Goal: Information Seeking & Learning: Learn about a topic

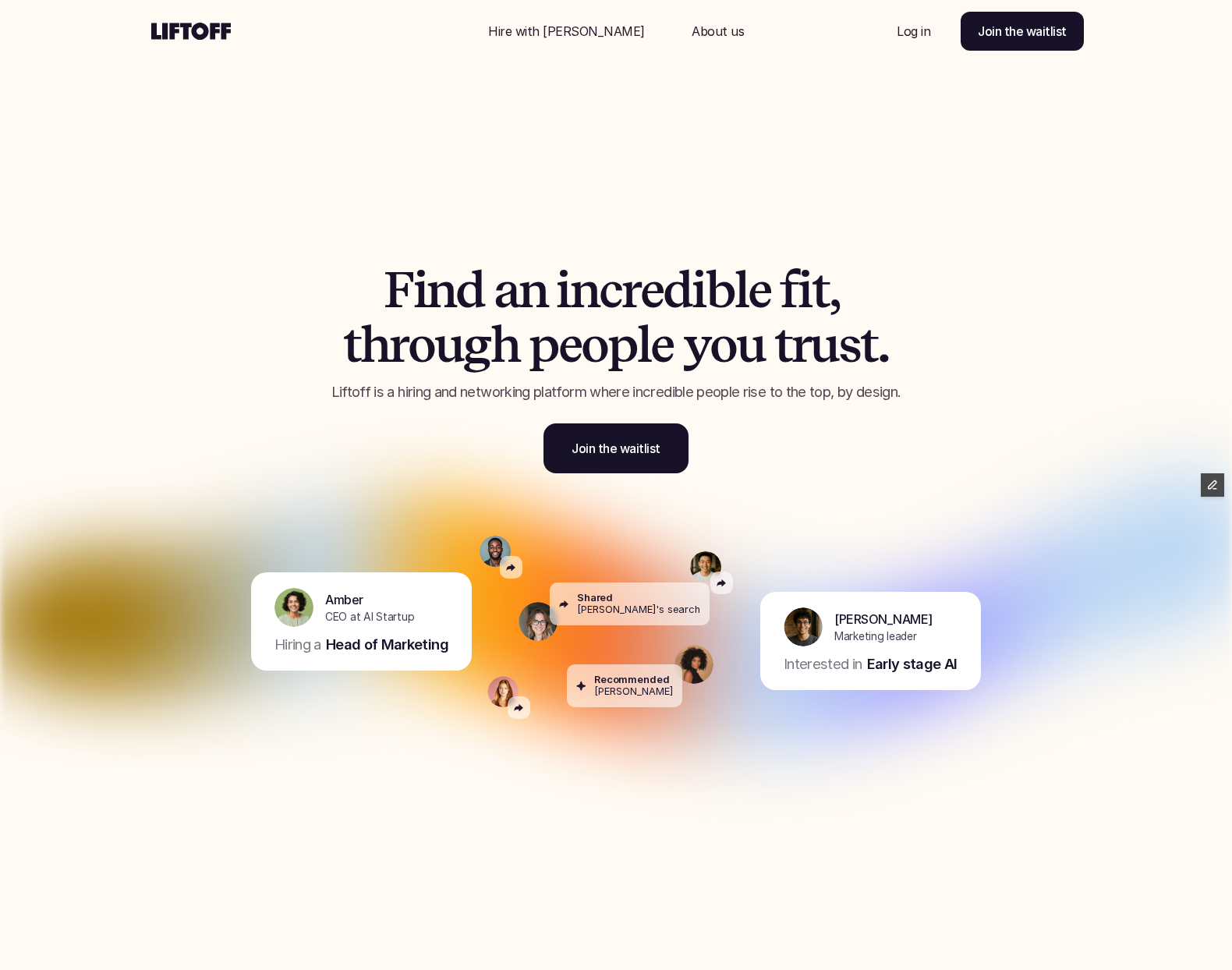
click at [48, 156] on section "F i n d a n i n c r e d i b l e f i t , t h r o u g h p e o p l e y o u t r u s…" at bounding box center [616, 485] width 1232 height 970
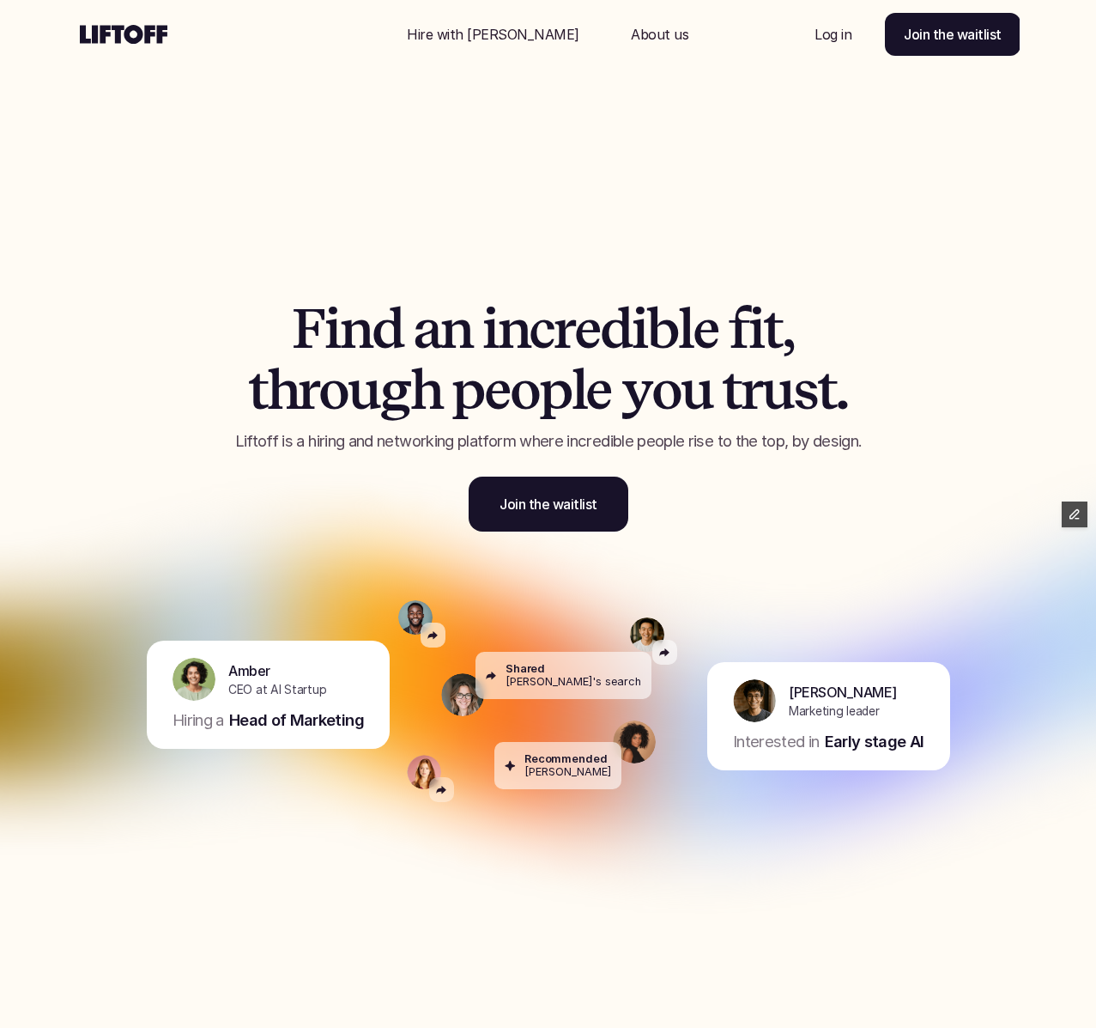
click at [506, 44] on p "Hire with [PERSON_NAME]" at bounding box center [493, 34] width 173 height 21
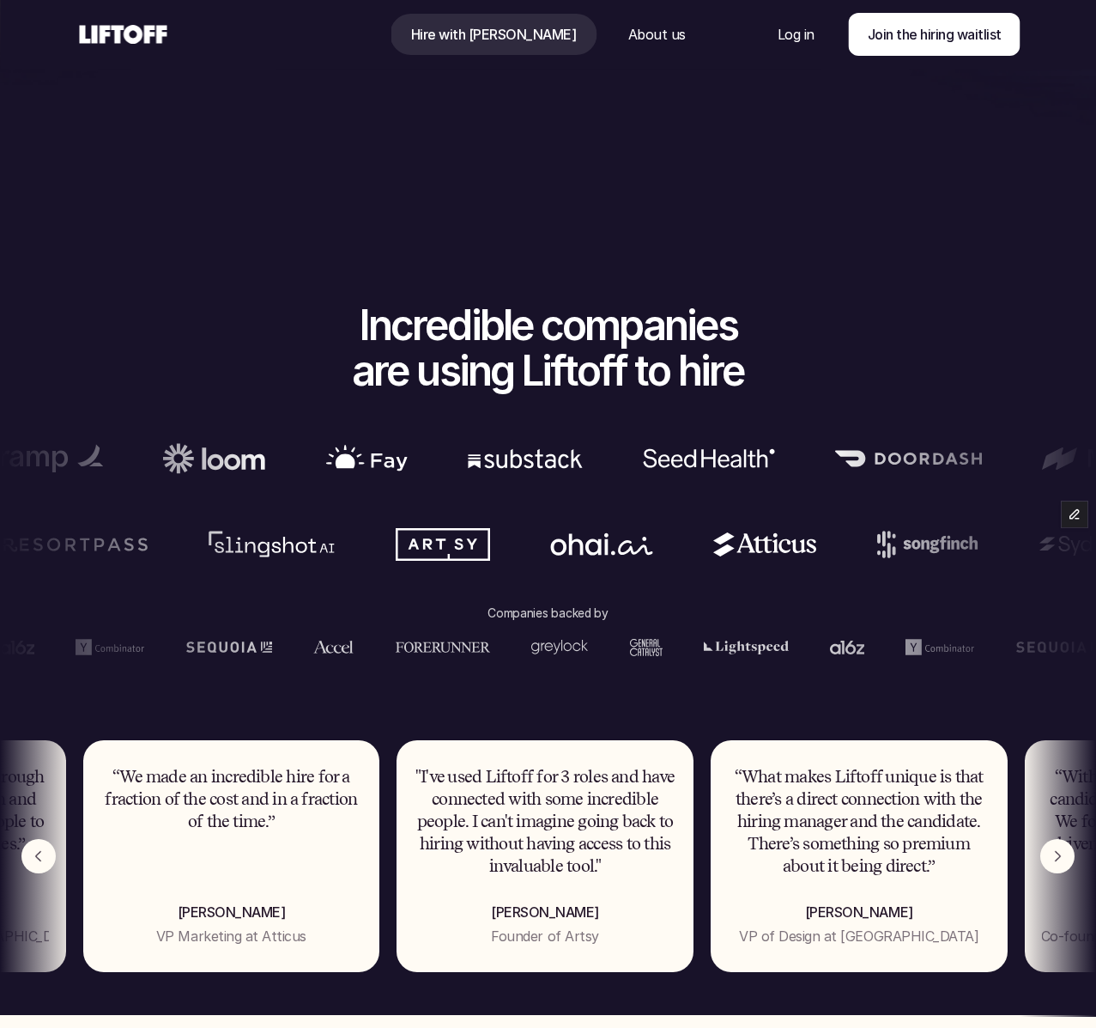
scroll to position [973, 0]
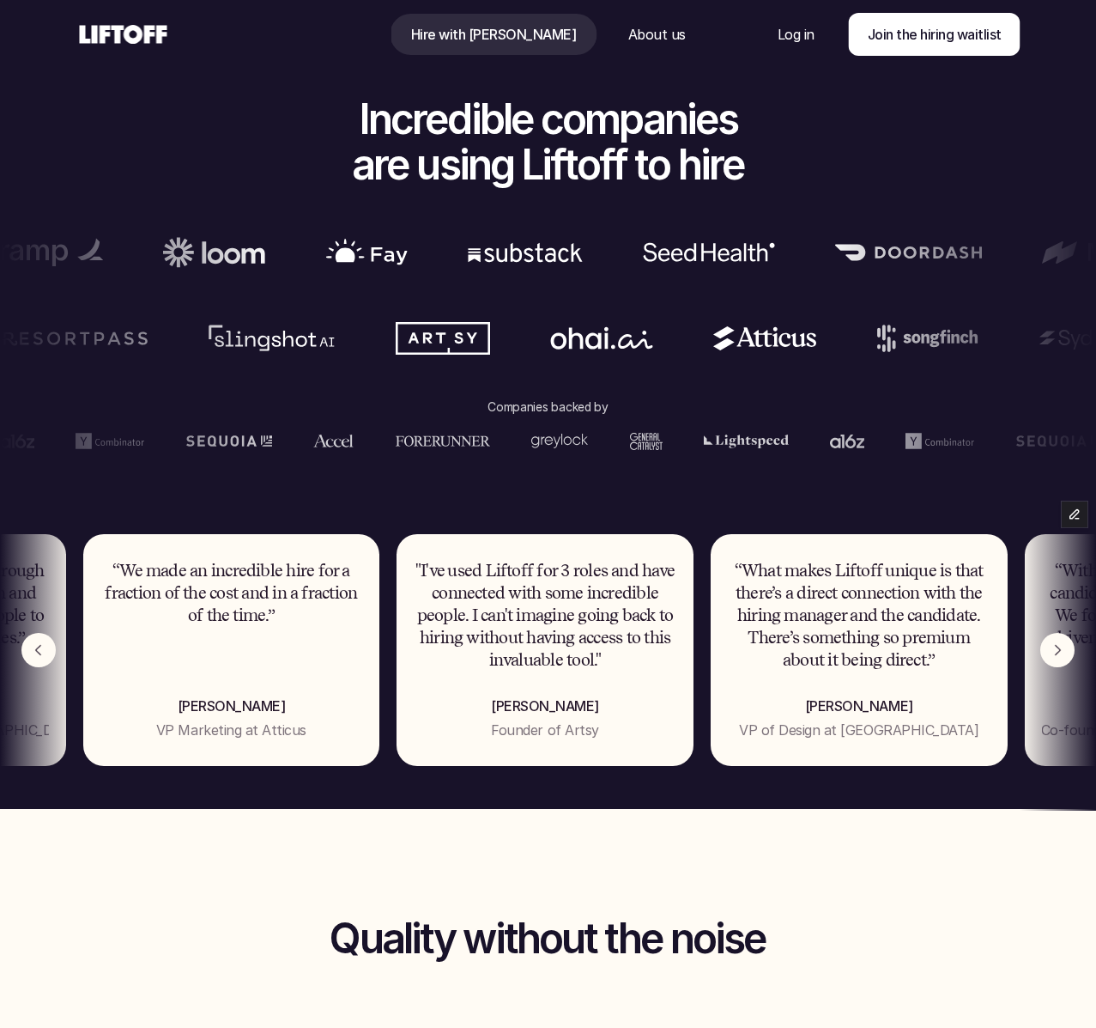
click at [1059, 658] on img "Next" at bounding box center [1057, 650] width 34 height 34
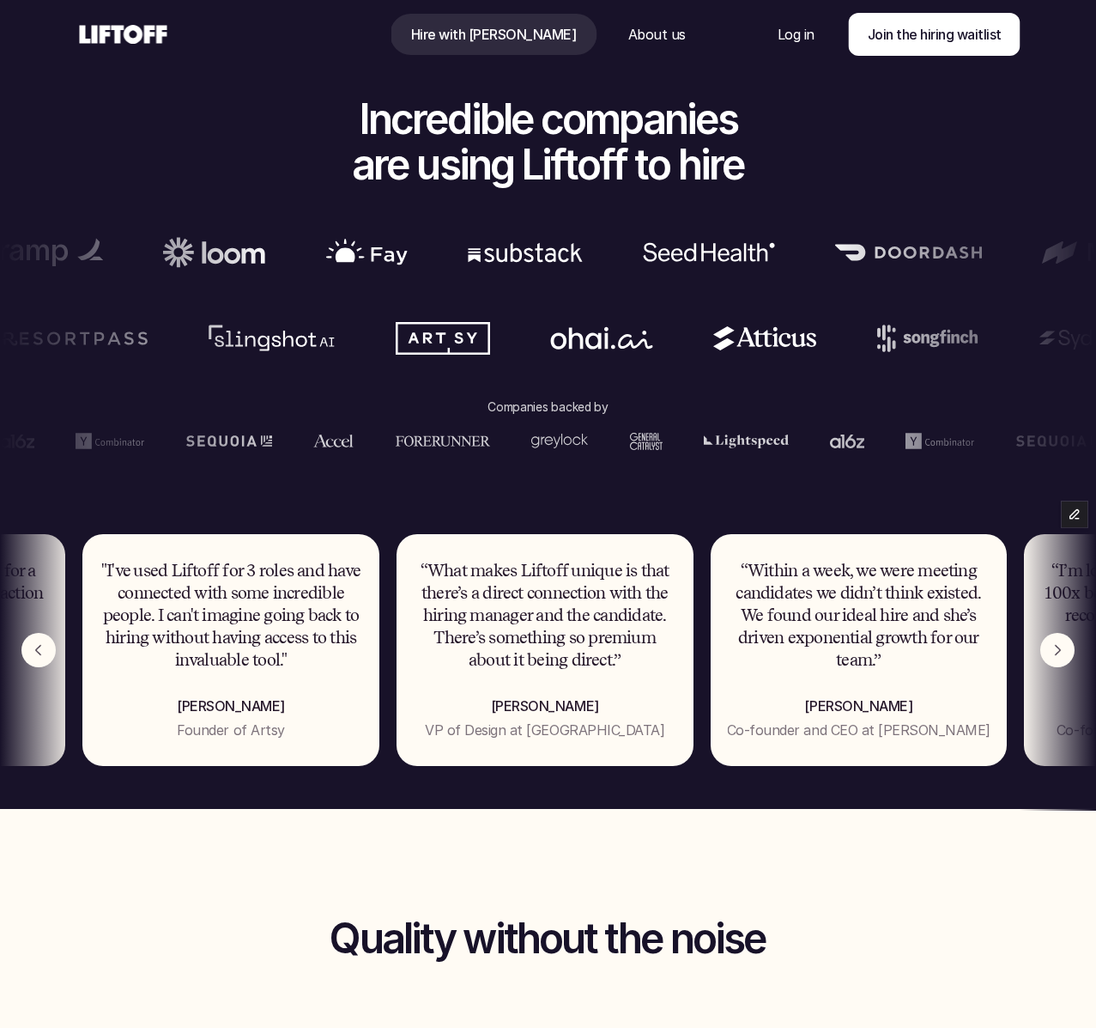
click at [1059, 658] on img "Next" at bounding box center [1057, 650] width 34 height 34
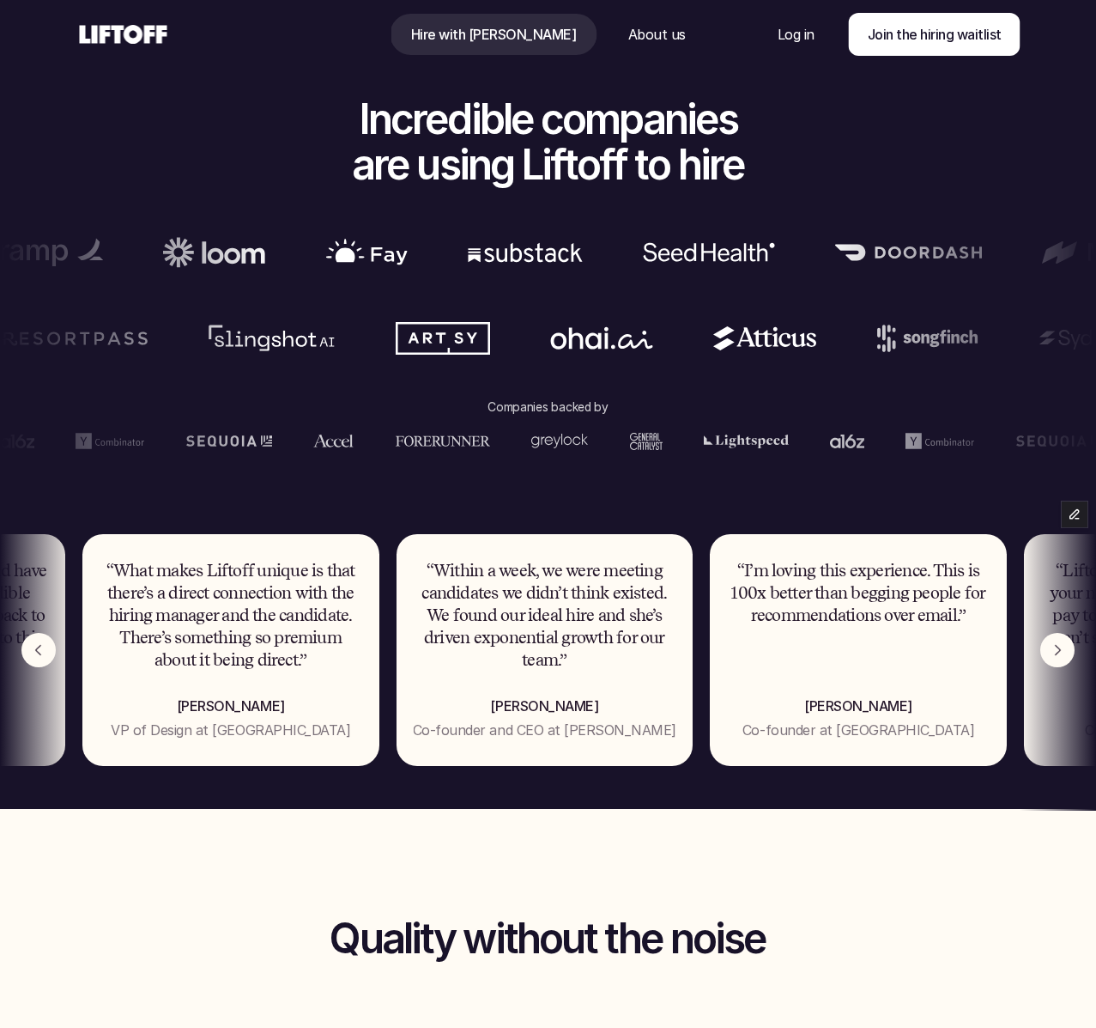
click at [1059, 658] on img "Next" at bounding box center [1057, 650] width 34 height 34
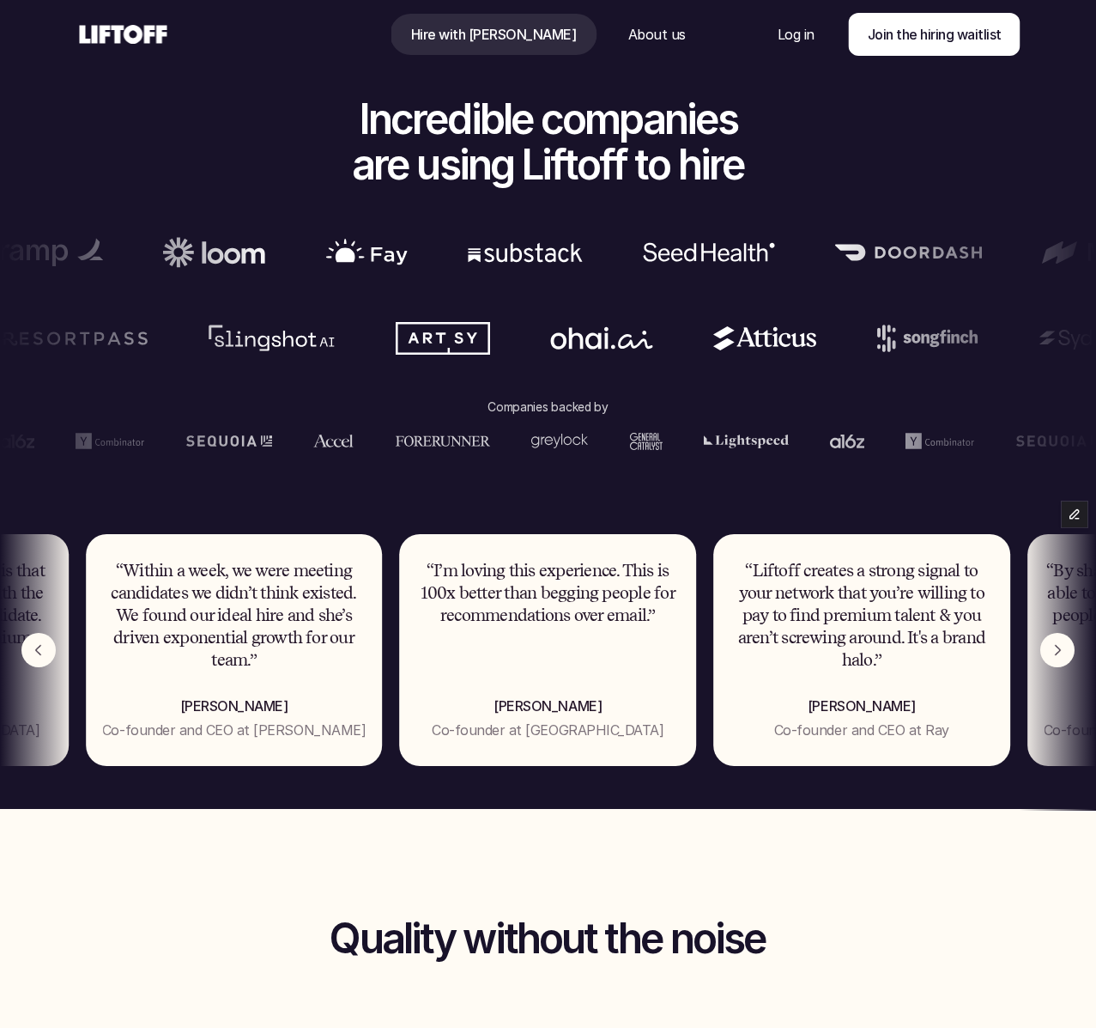
click at [1059, 658] on img "Next" at bounding box center [1057, 650] width 34 height 34
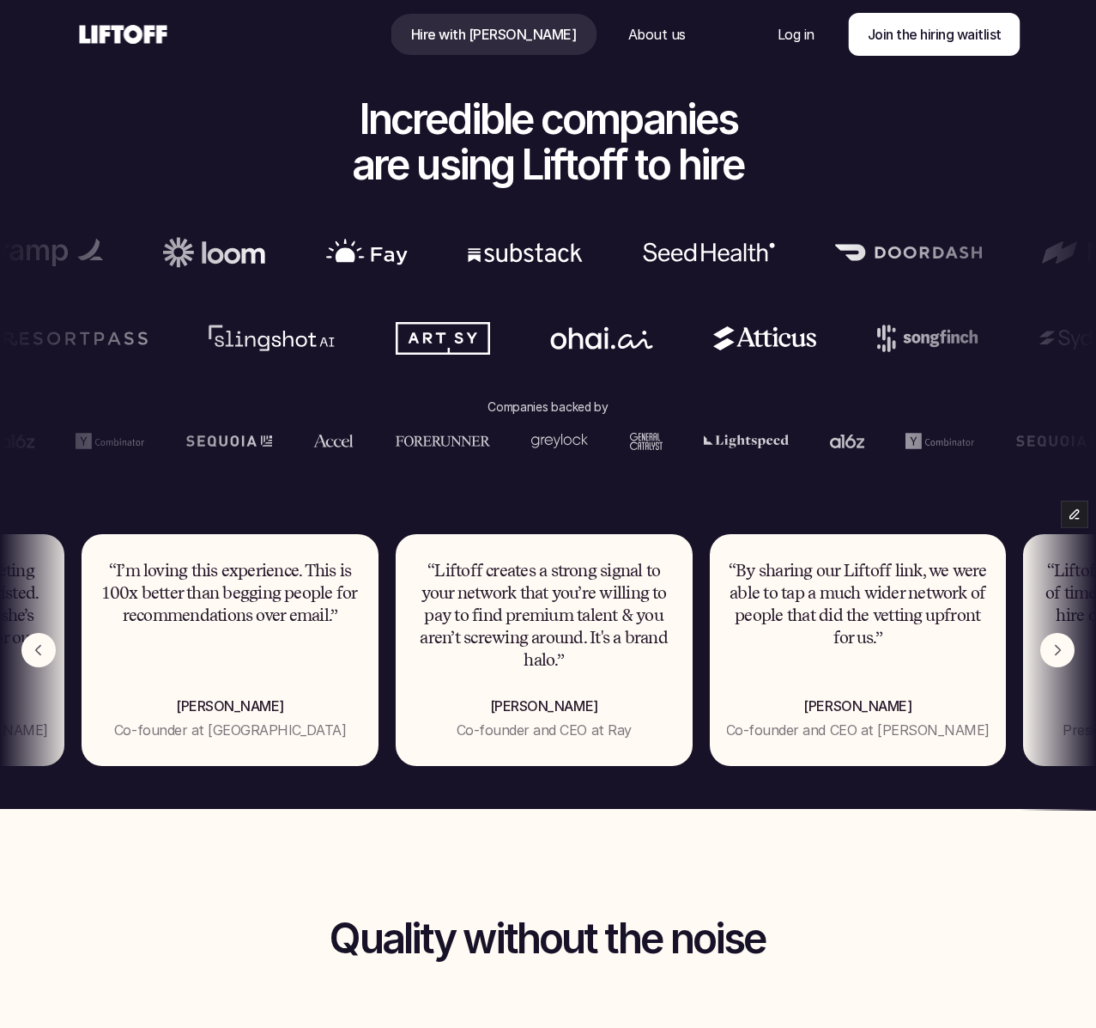
click at [1059, 658] on img "Next" at bounding box center [1057, 650] width 34 height 34
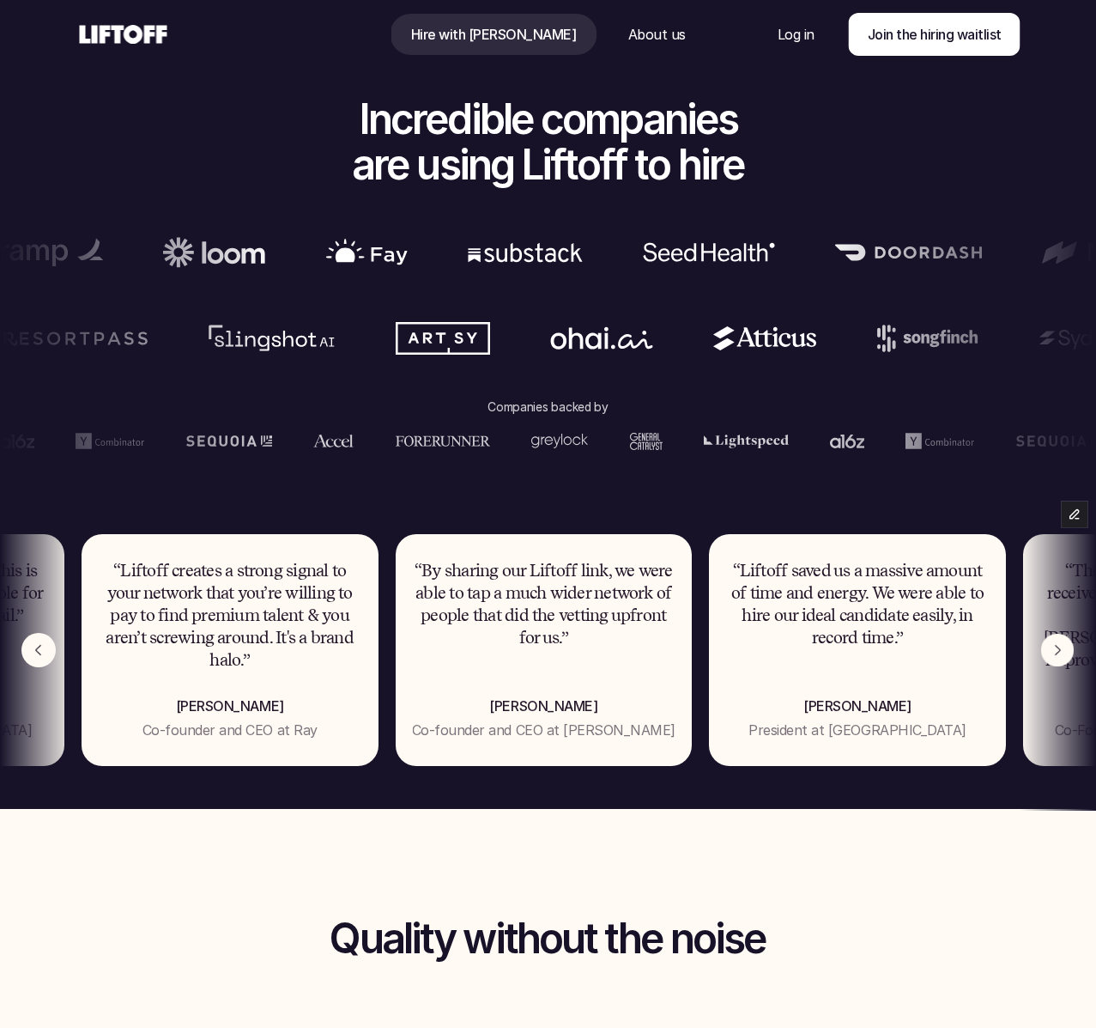
click at [1059, 658] on img "Next" at bounding box center [1057, 650] width 33 height 33
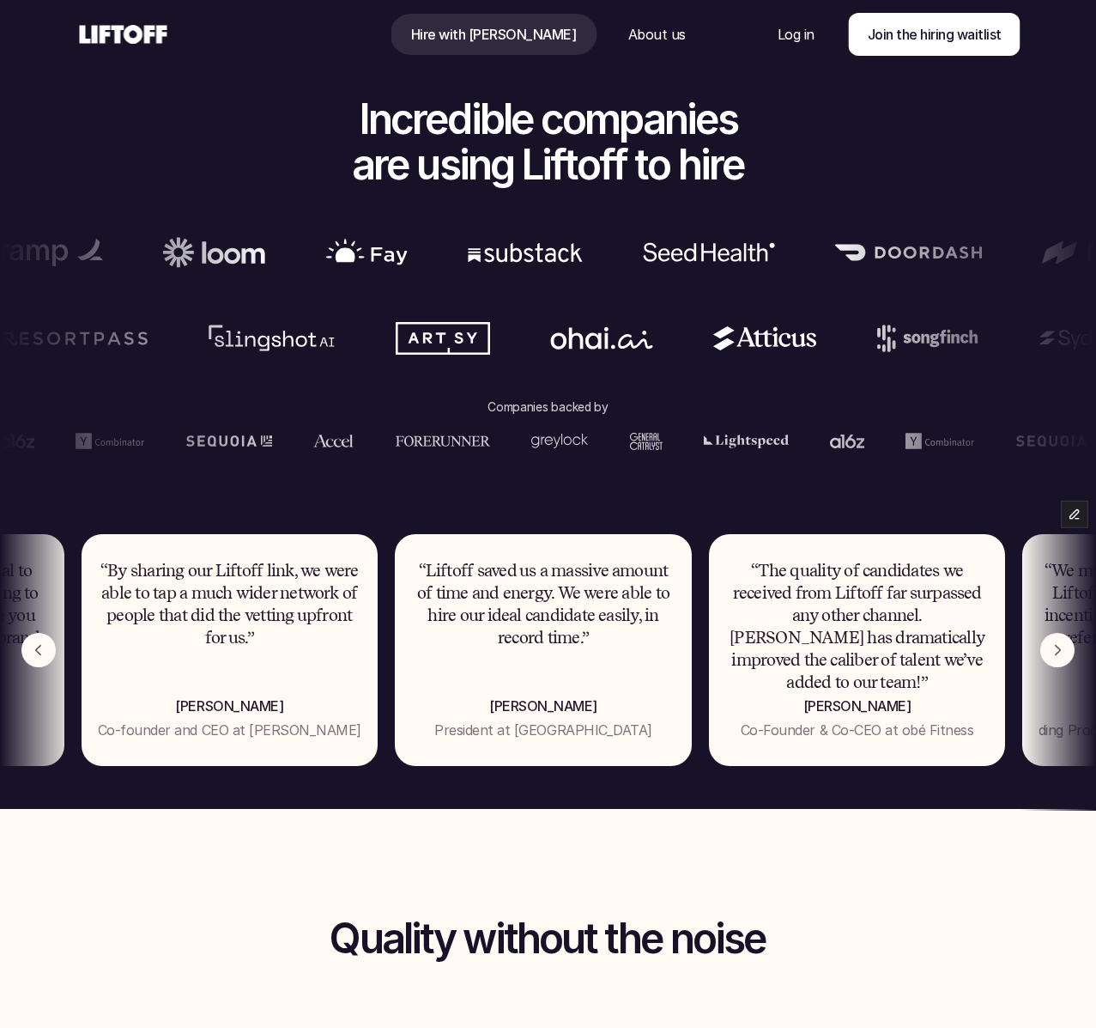
click at [1059, 658] on img "Next" at bounding box center [1057, 650] width 34 height 34
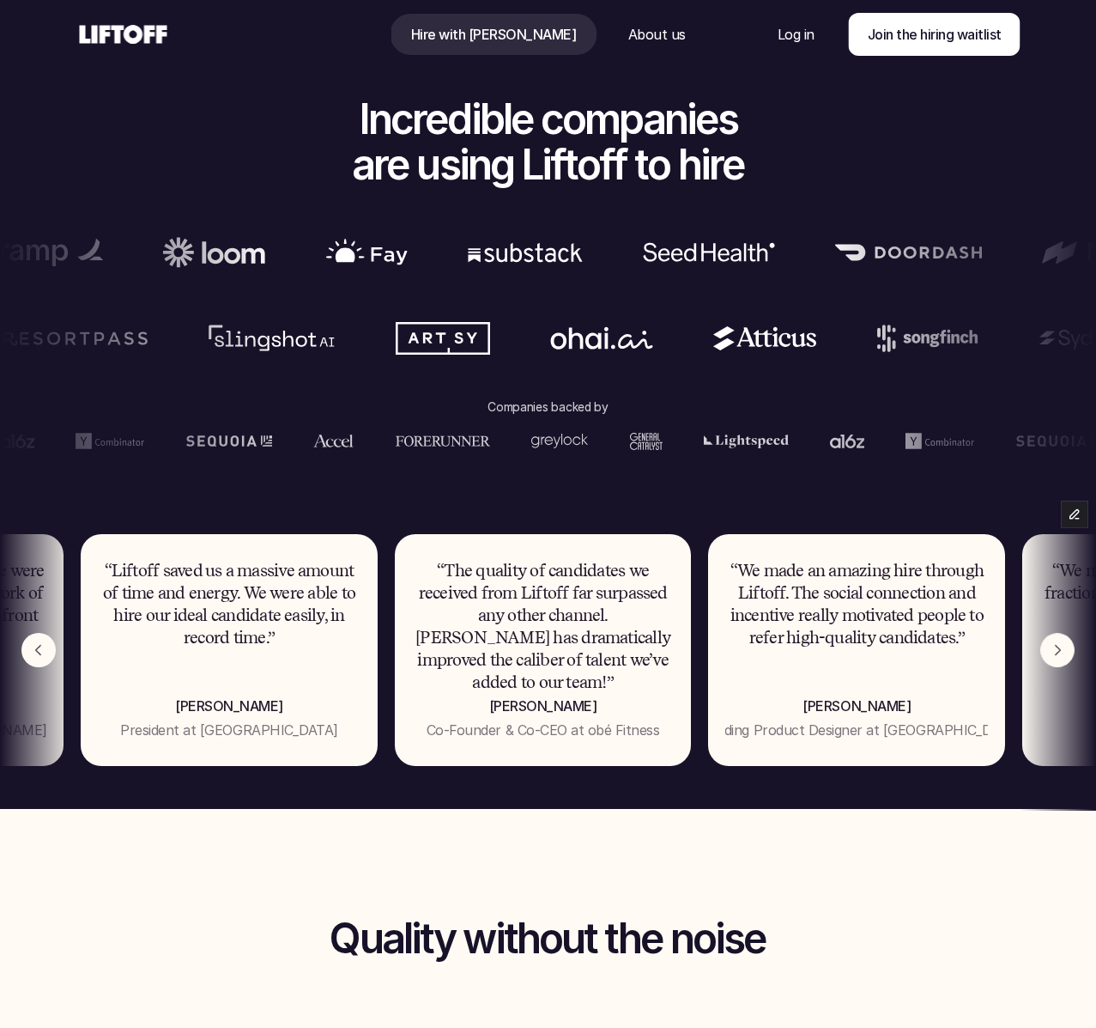
click at [1059, 658] on img "Next" at bounding box center [1057, 651] width 34 height 34
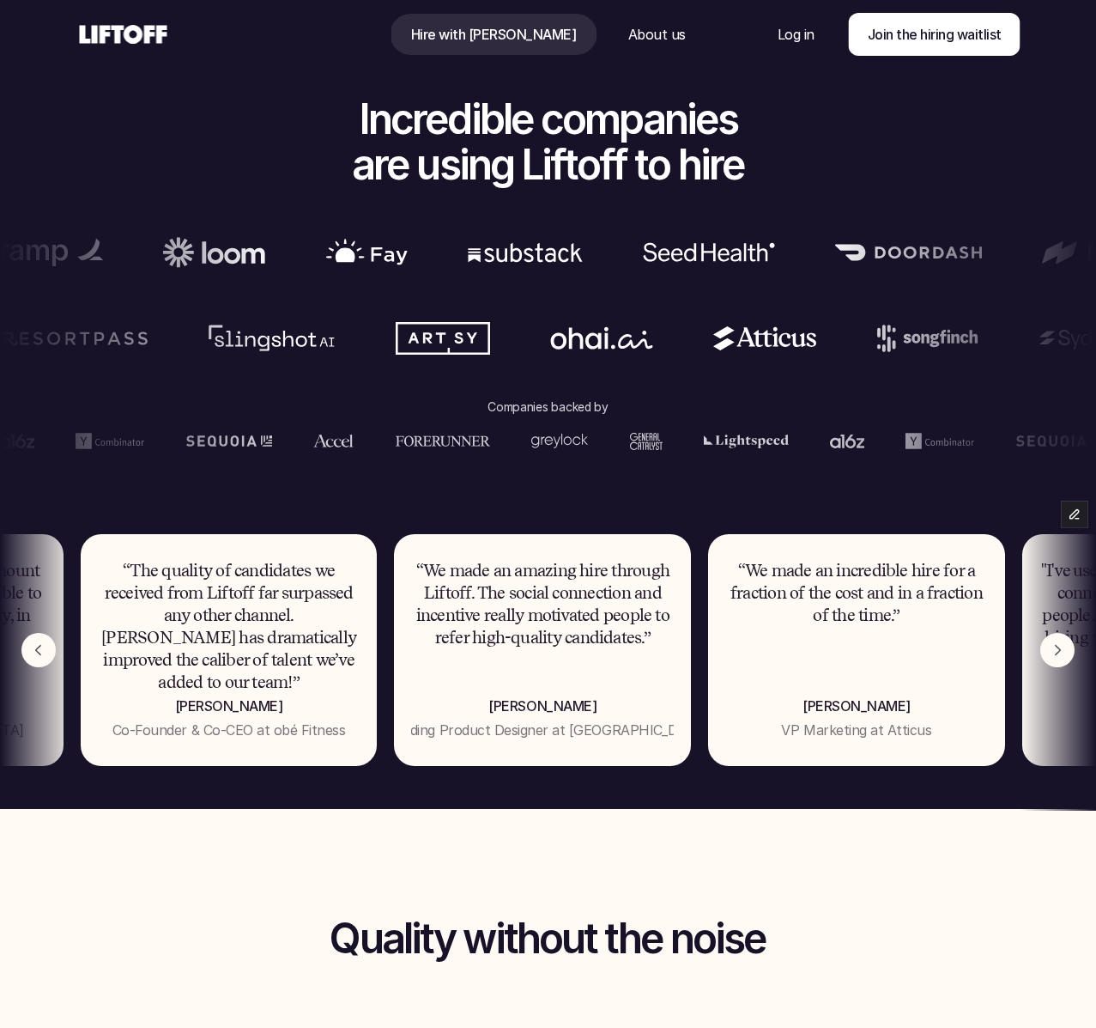
click at [1059, 658] on img "Next" at bounding box center [1057, 650] width 34 height 34
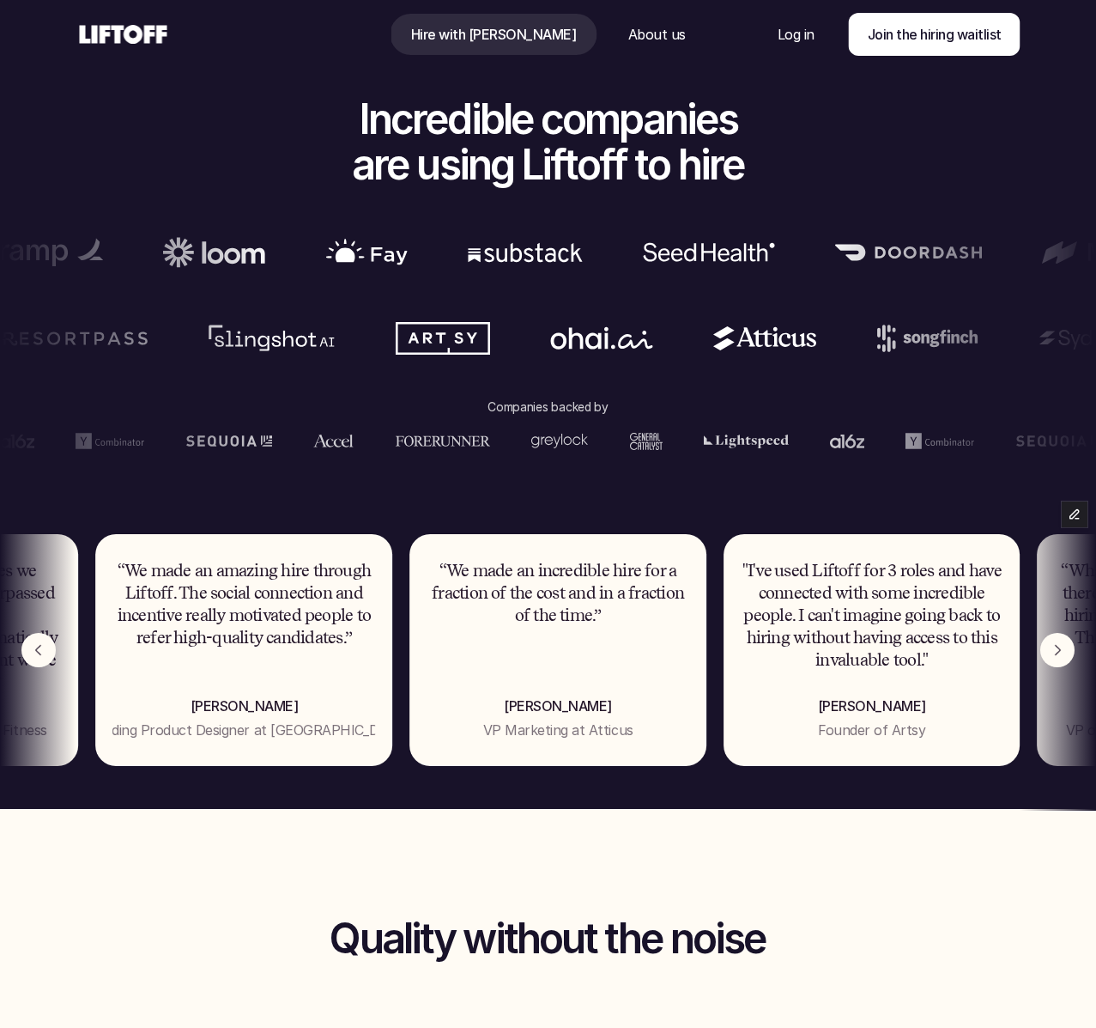
click at [1059, 658] on img "Next" at bounding box center [1057, 650] width 34 height 34
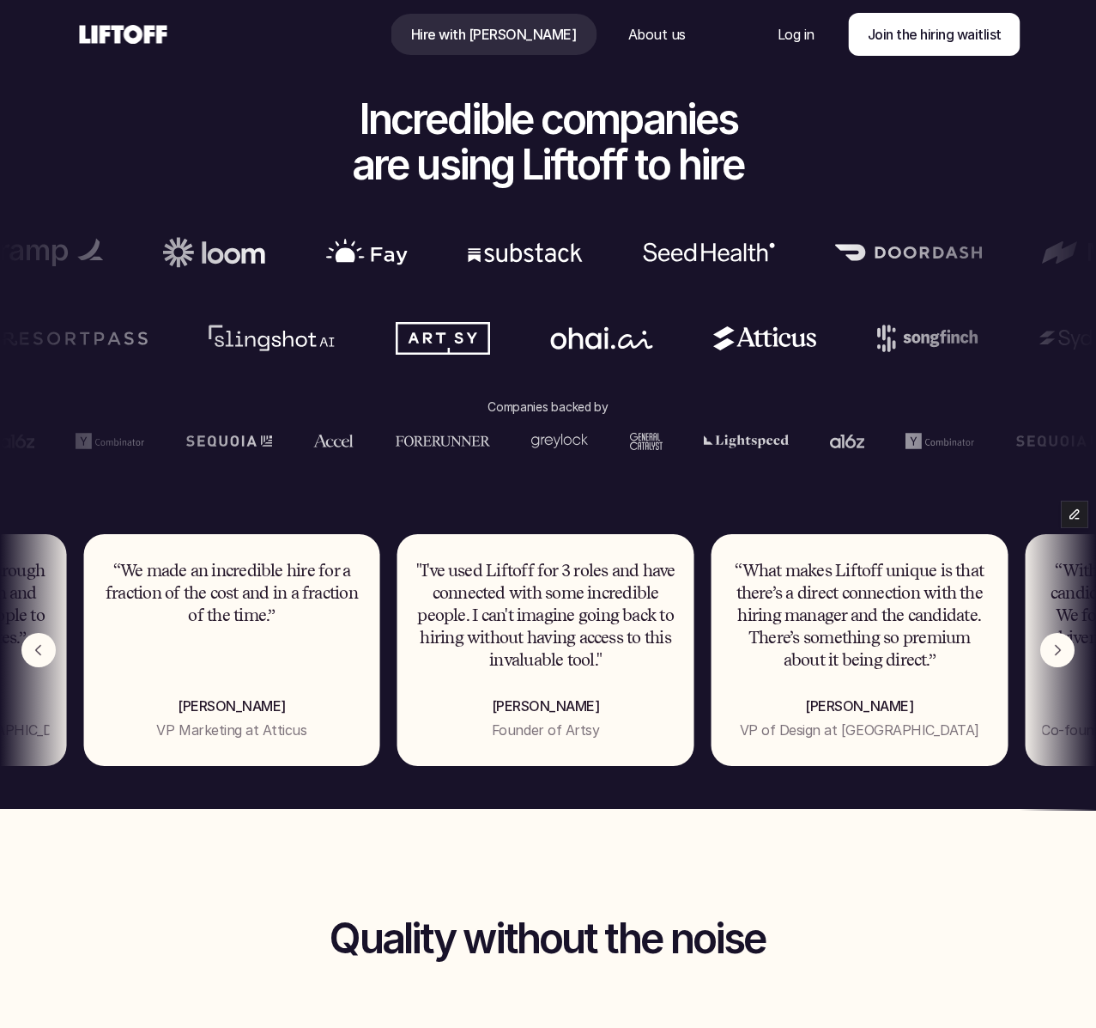
click at [1059, 658] on img "Next" at bounding box center [1057, 650] width 34 height 34
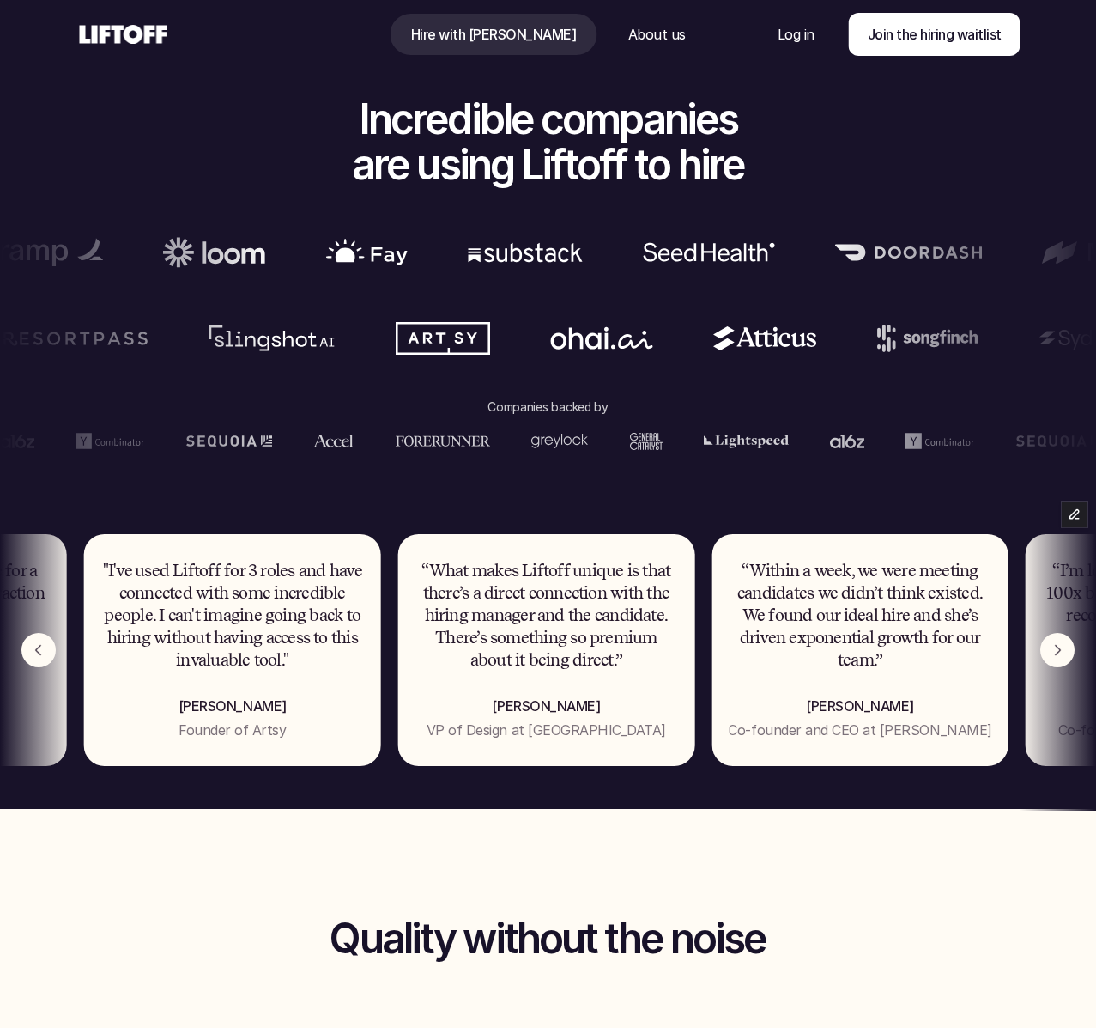
click at [1059, 658] on img "Next" at bounding box center [1057, 650] width 34 height 34
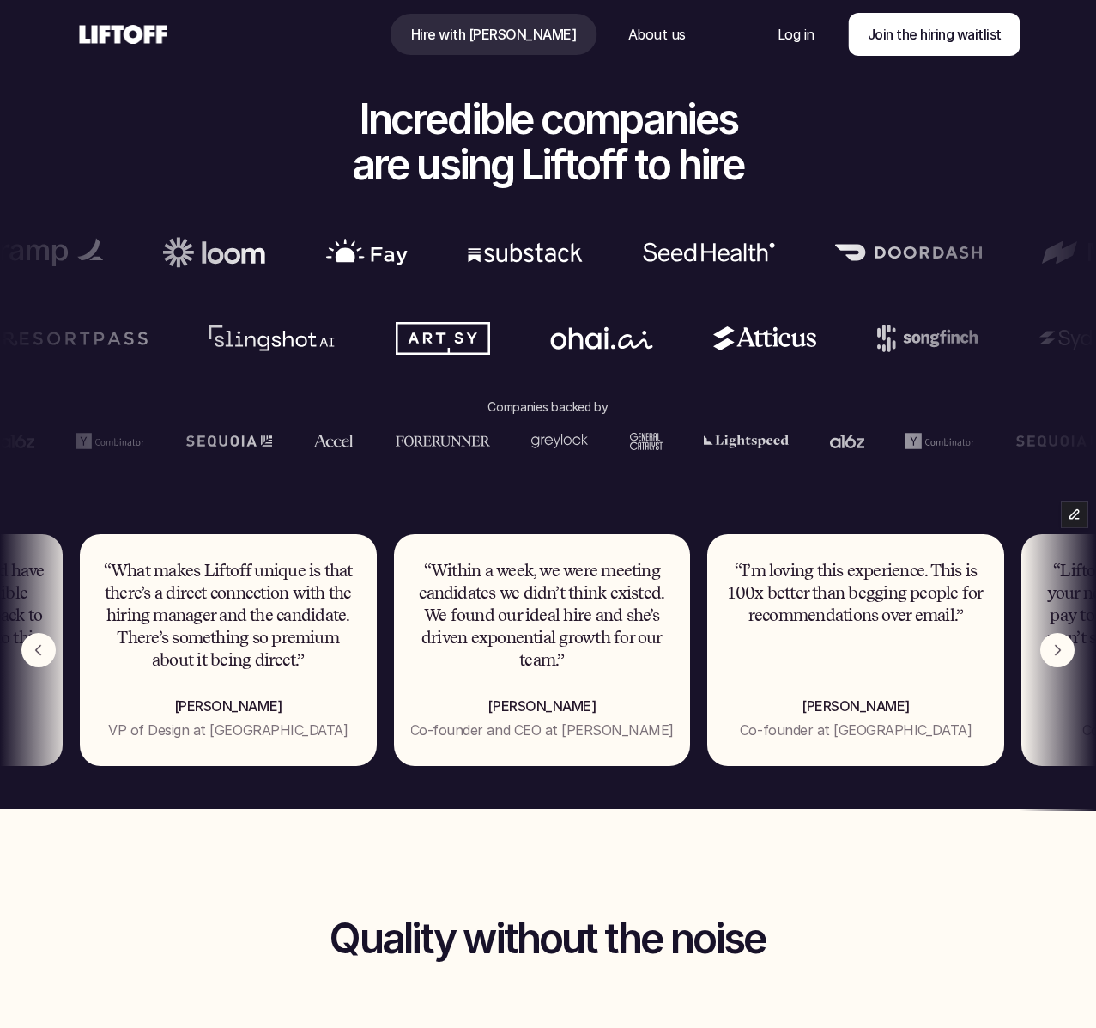
click at [1050, 652] on img "Next" at bounding box center [1057, 650] width 34 height 34
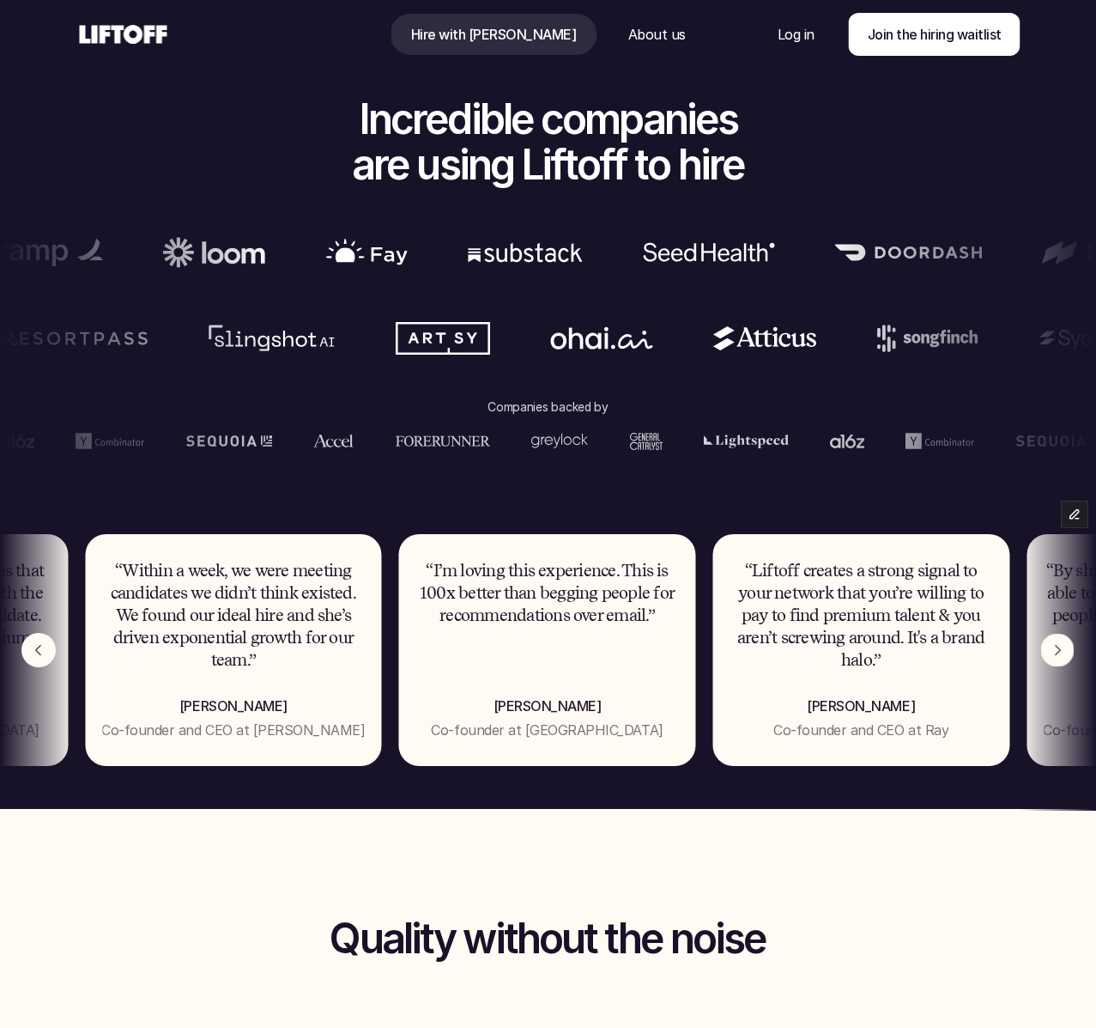
click at [1050, 652] on img "Next" at bounding box center [1057, 650] width 33 height 33
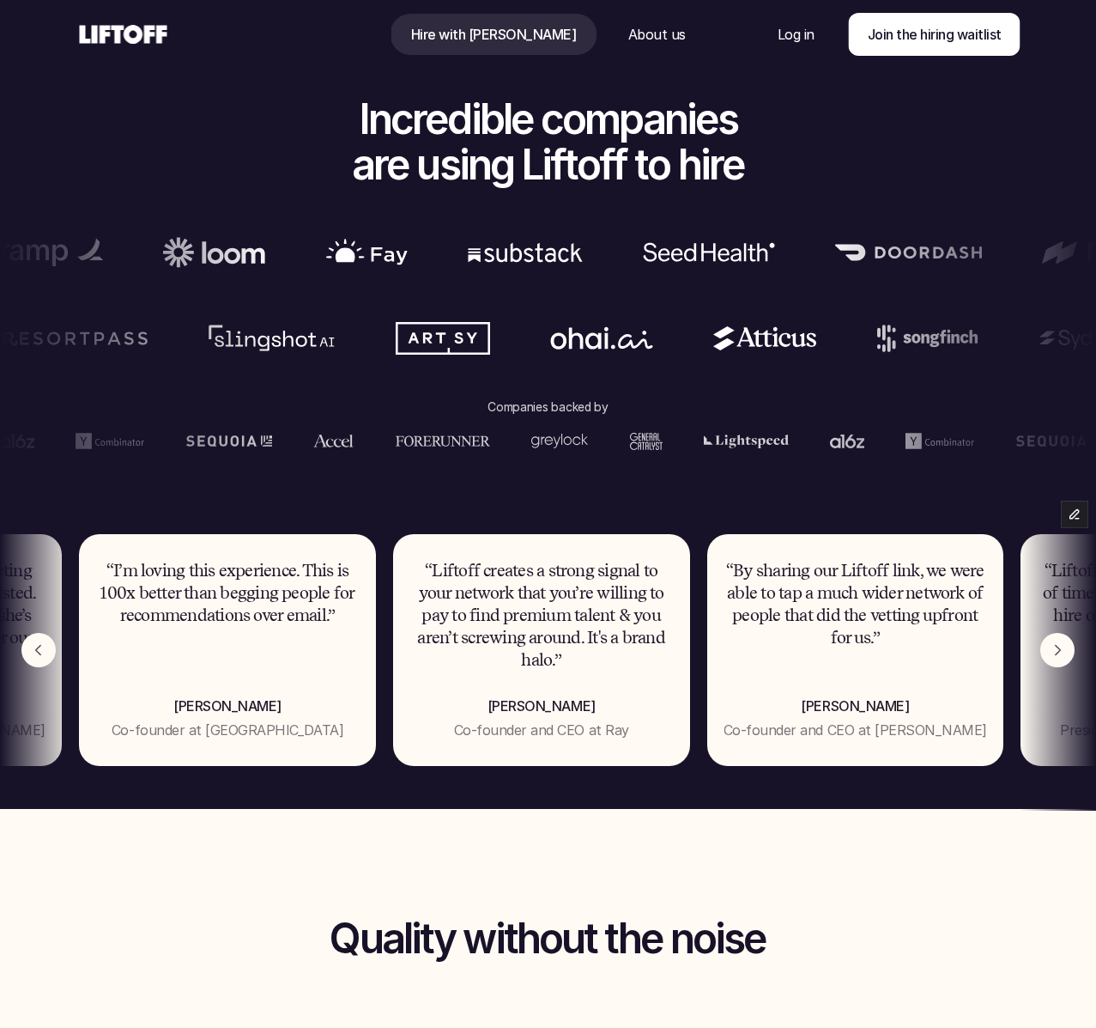
click at [1055, 668] on div at bounding box center [1058, 660] width 76 height 300
click at [1055, 658] on img "Next" at bounding box center [1056, 650] width 33 height 33
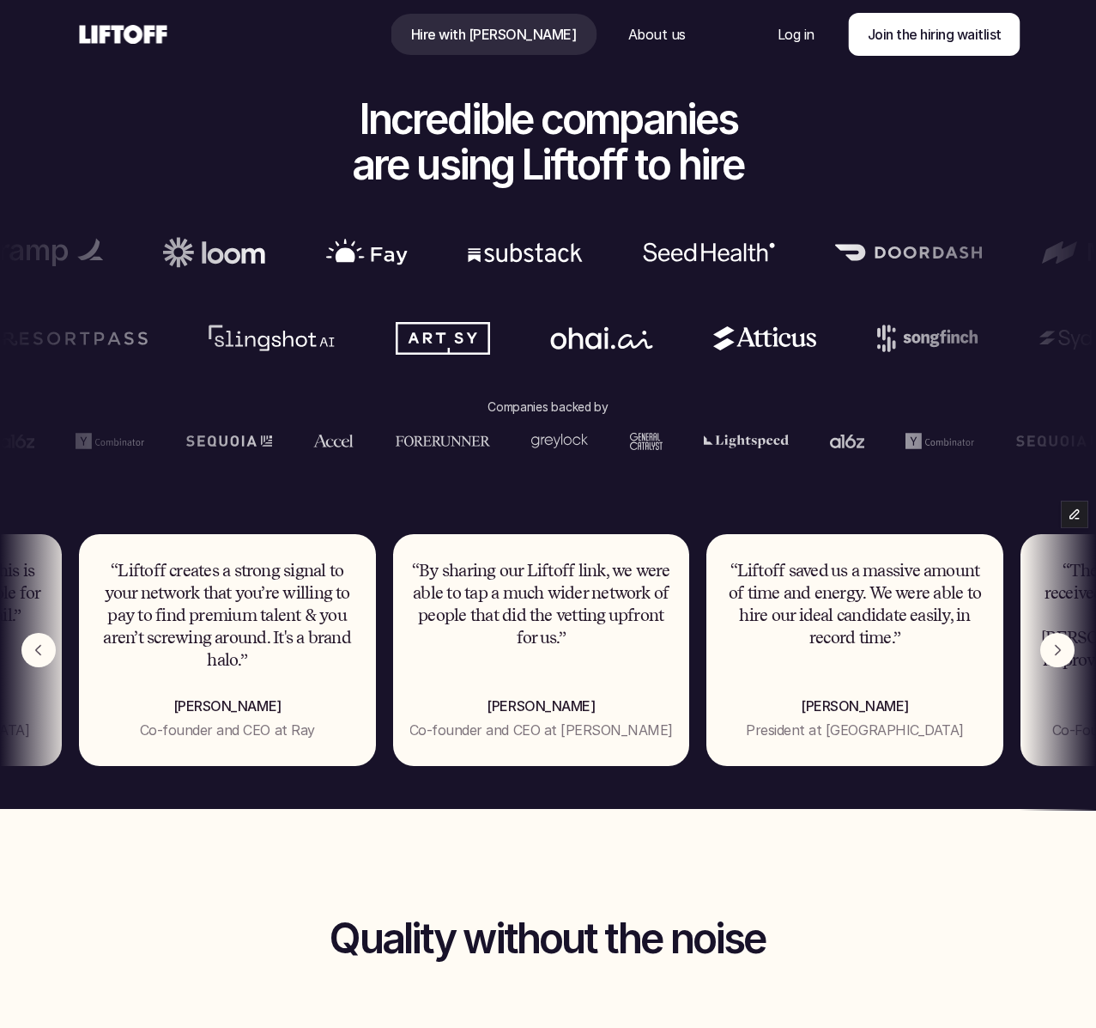
click at [1055, 658] on img "Next" at bounding box center [1057, 650] width 34 height 34
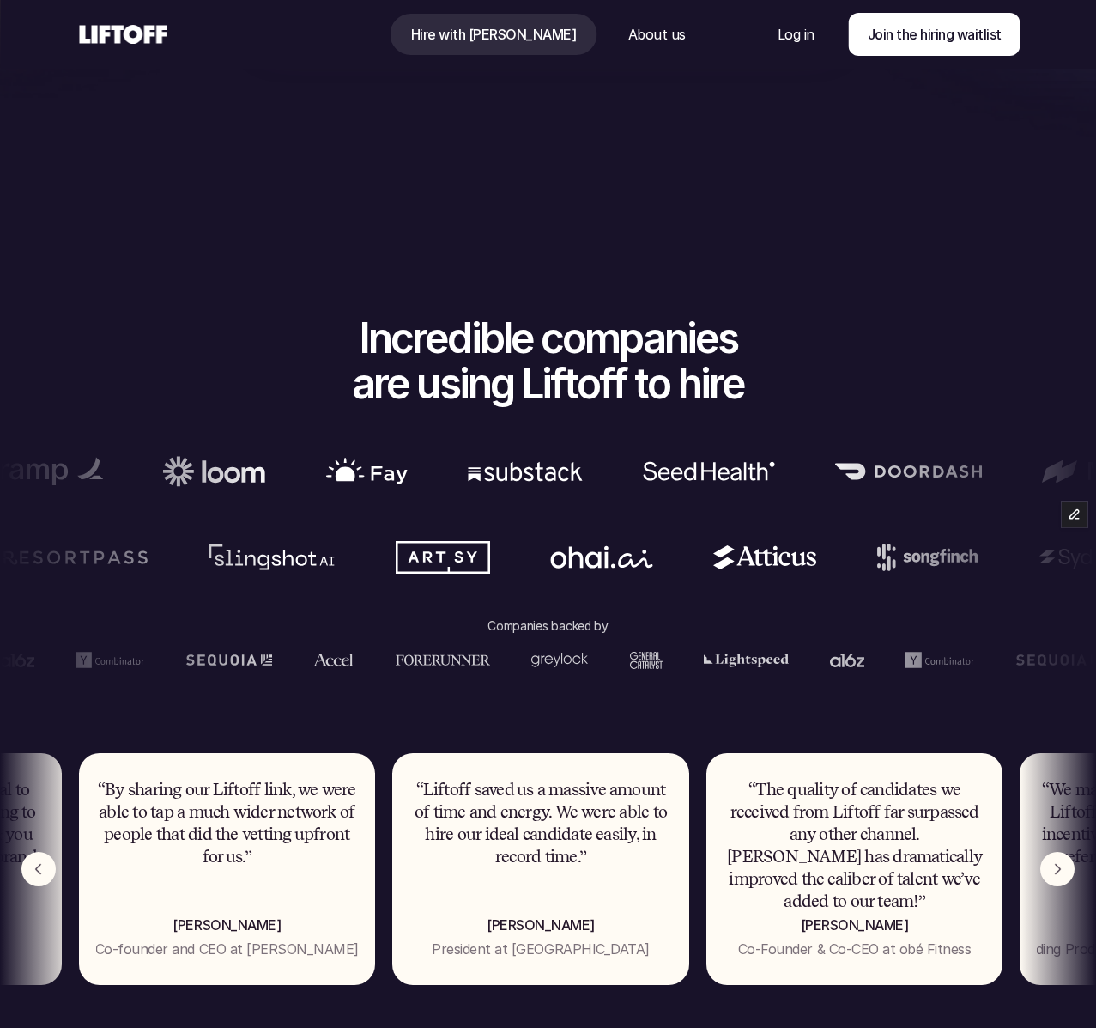
scroll to position [719, 0]
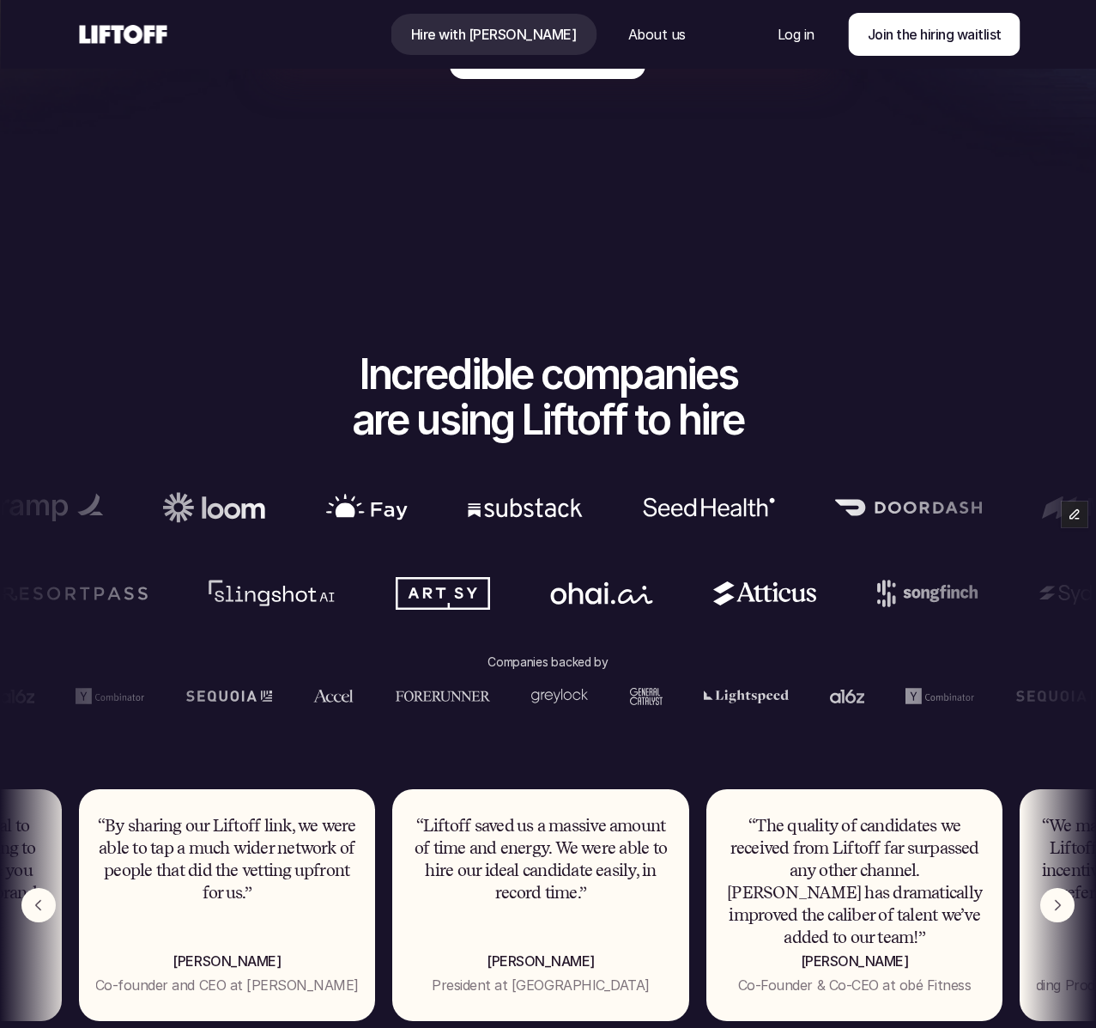
click at [107, 40] on icon at bounding box center [123, 34] width 94 height 27
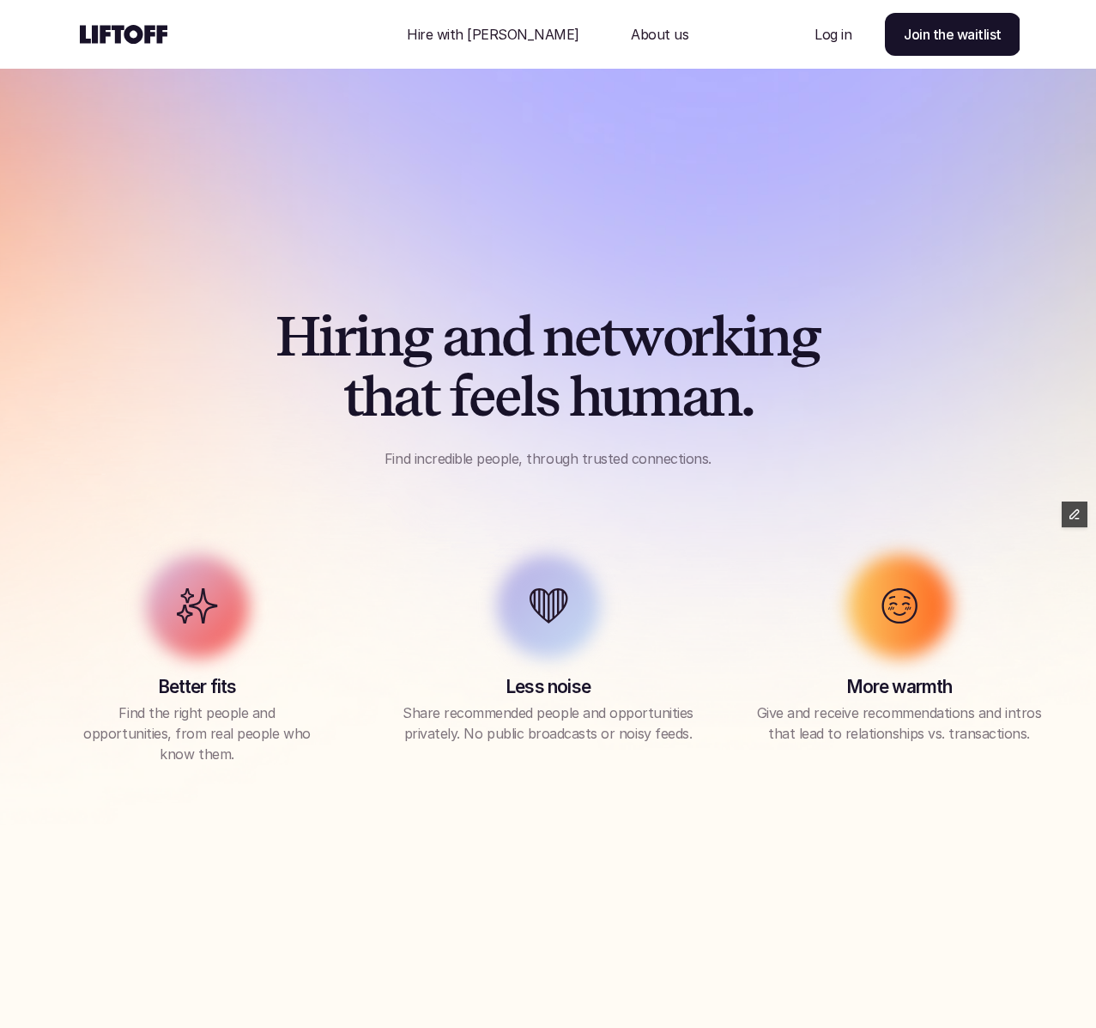
click at [124, 48] on div at bounding box center [233, 34] width 315 height 69
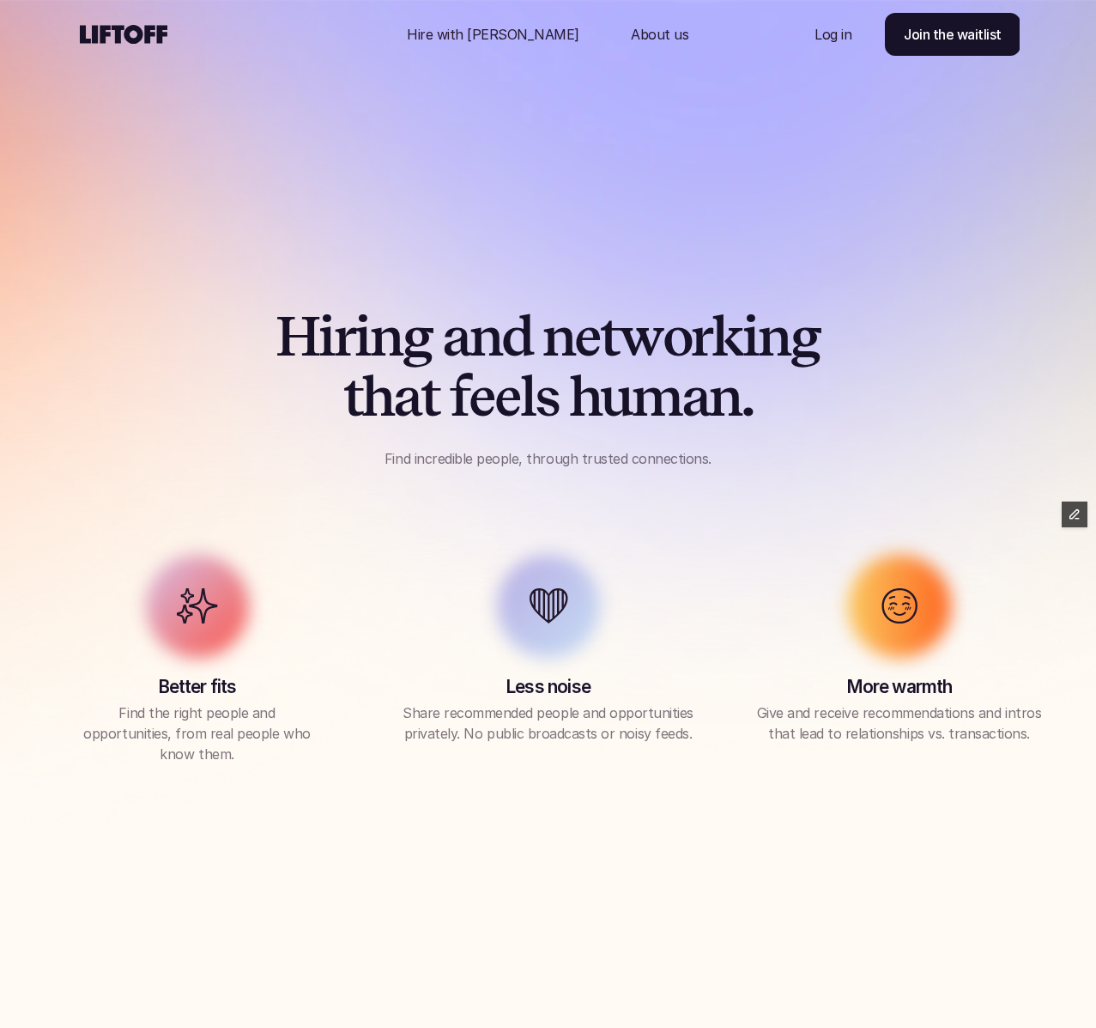
click at [123, 46] on icon at bounding box center [123, 34] width 94 height 27
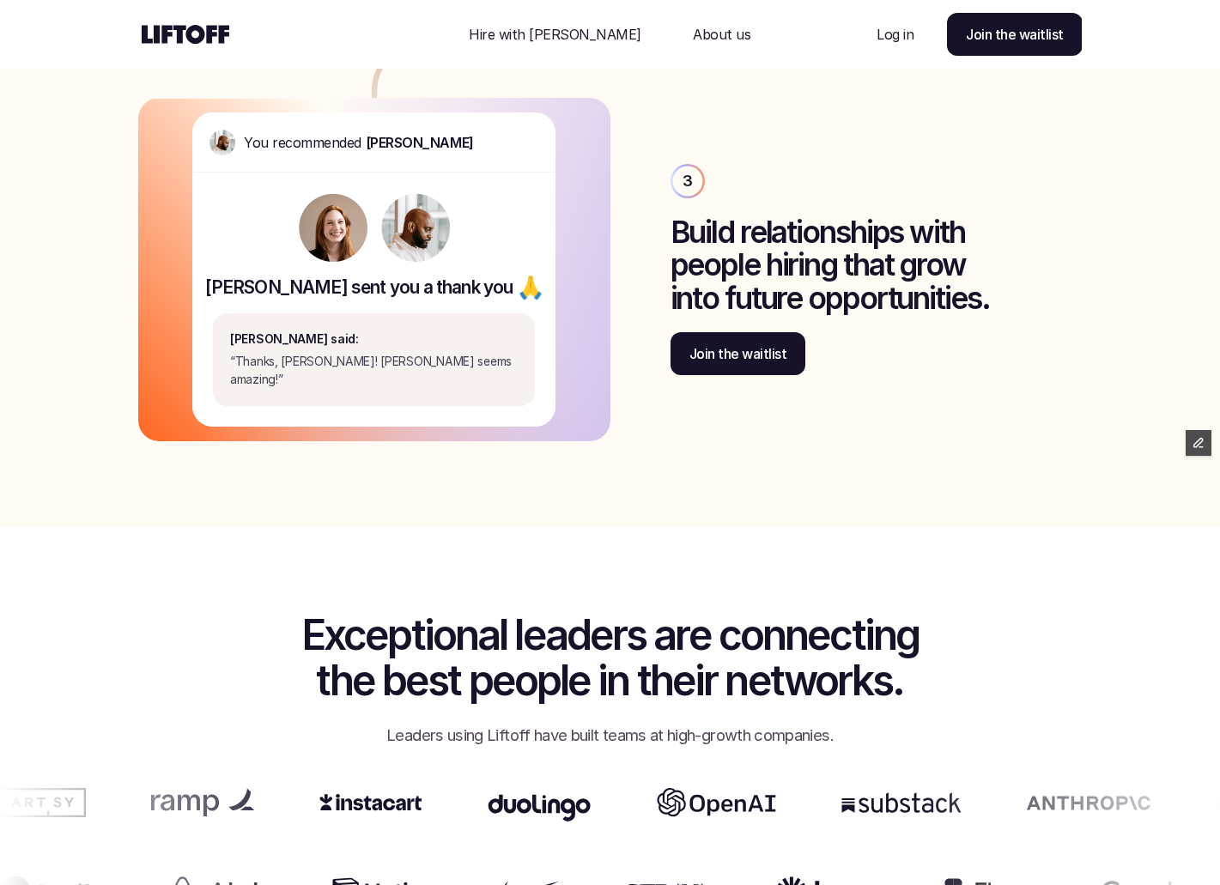
scroll to position [2441, 0]
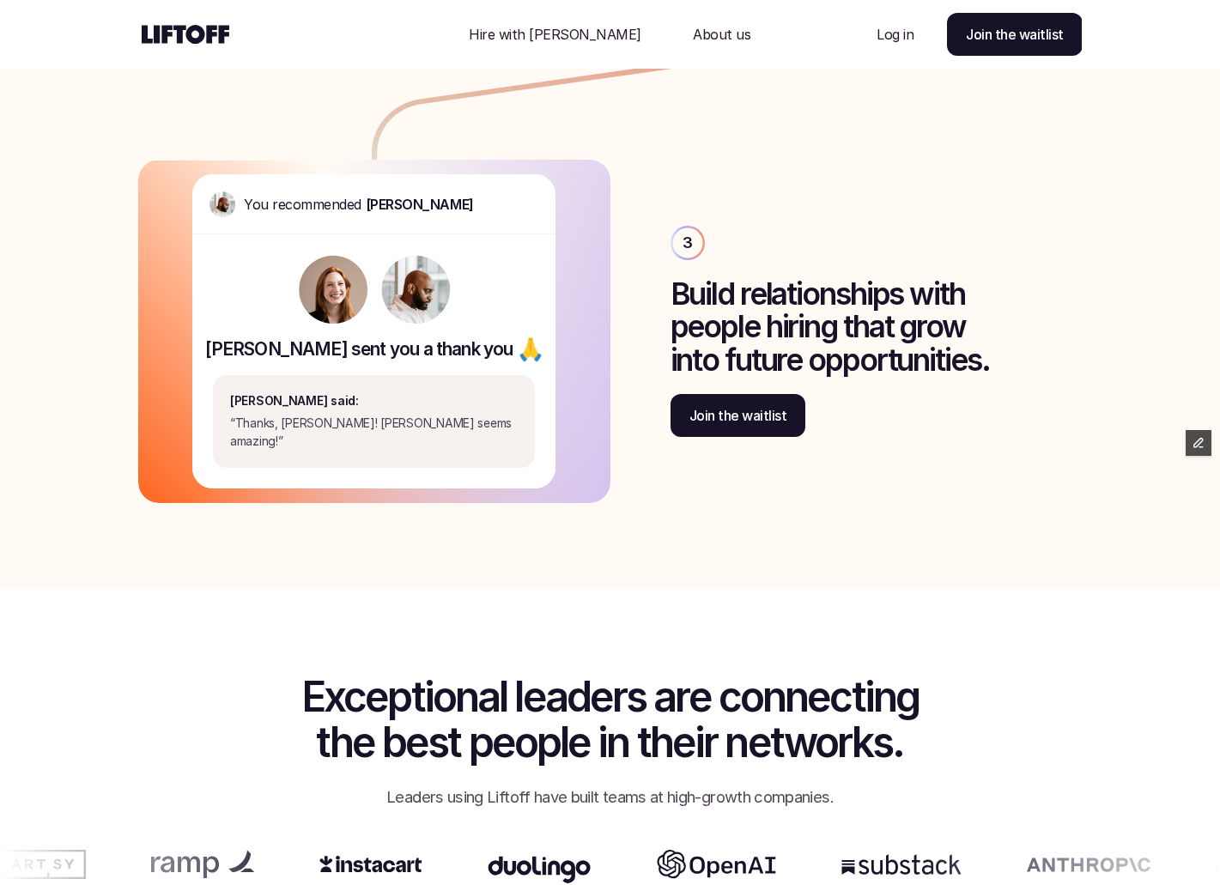
click at [571, 25] on p "Hire with Liftoff" at bounding box center [555, 34] width 173 height 21
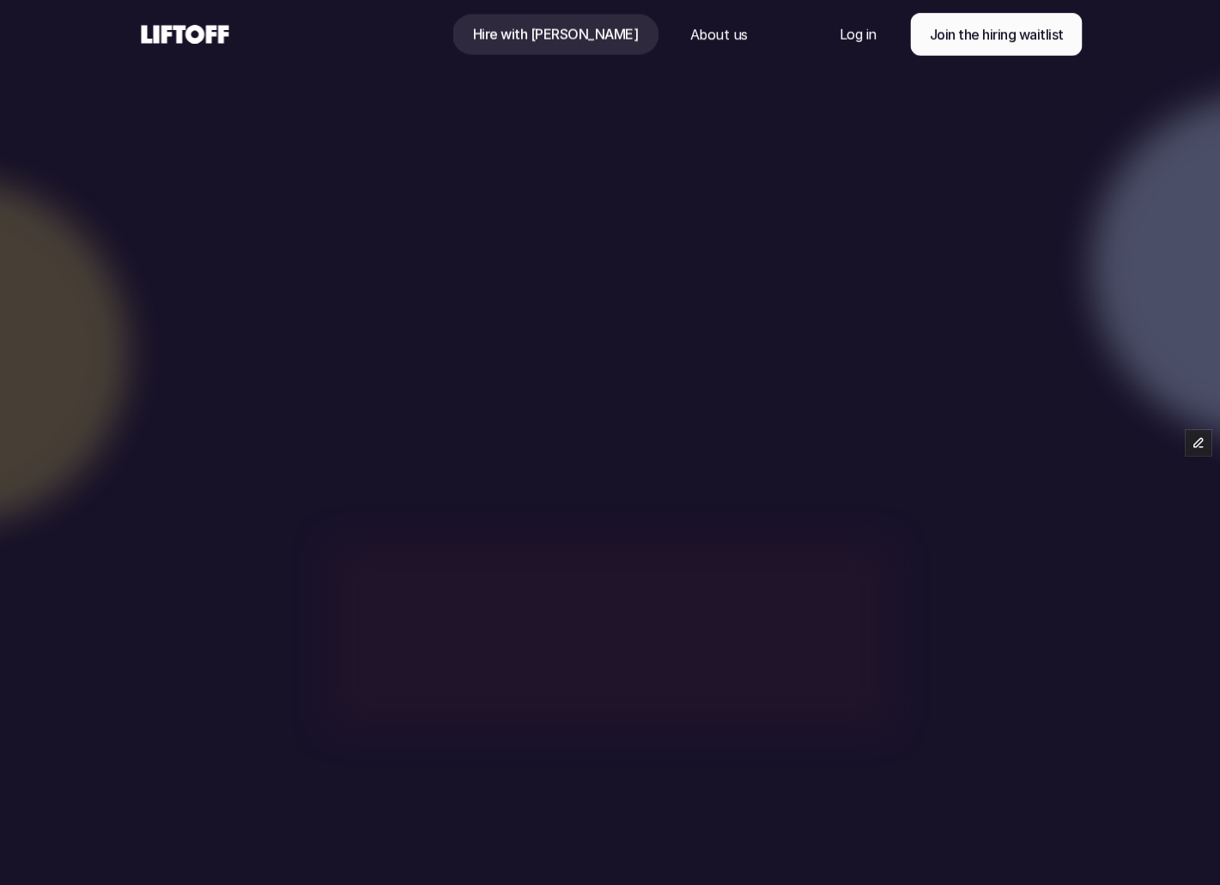
click at [240, 16] on div at bounding box center [295, 34] width 315 height 69
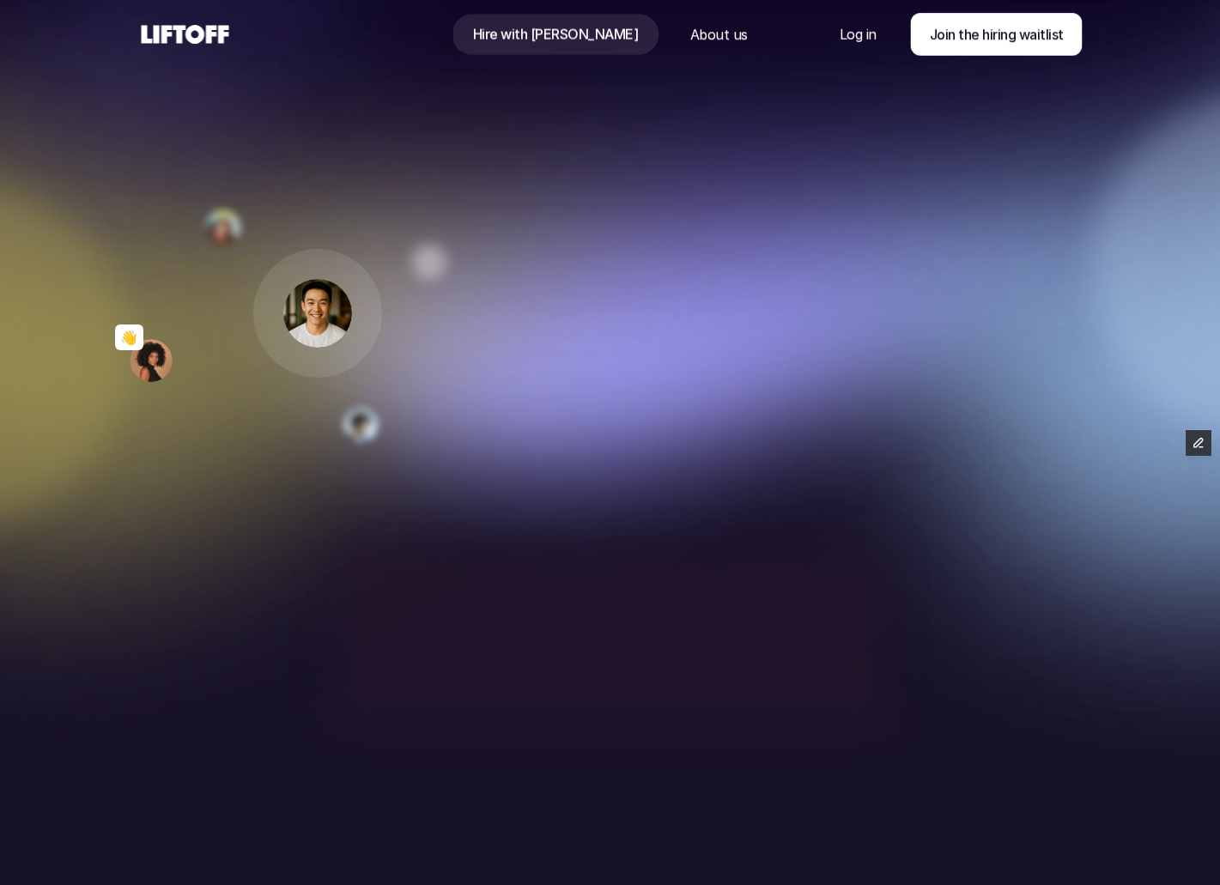
click at [217, 28] on icon at bounding box center [185, 34] width 94 height 27
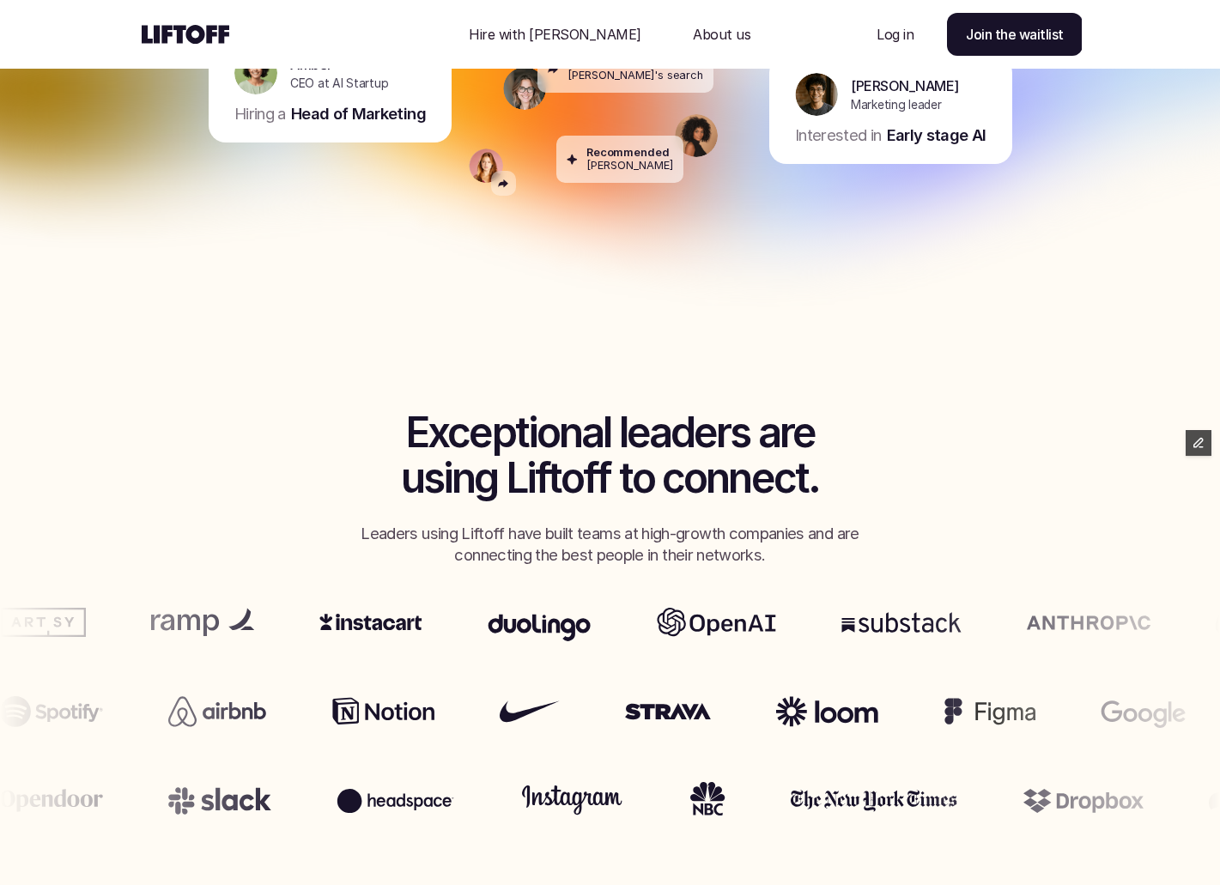
scroll to position [545, 0]
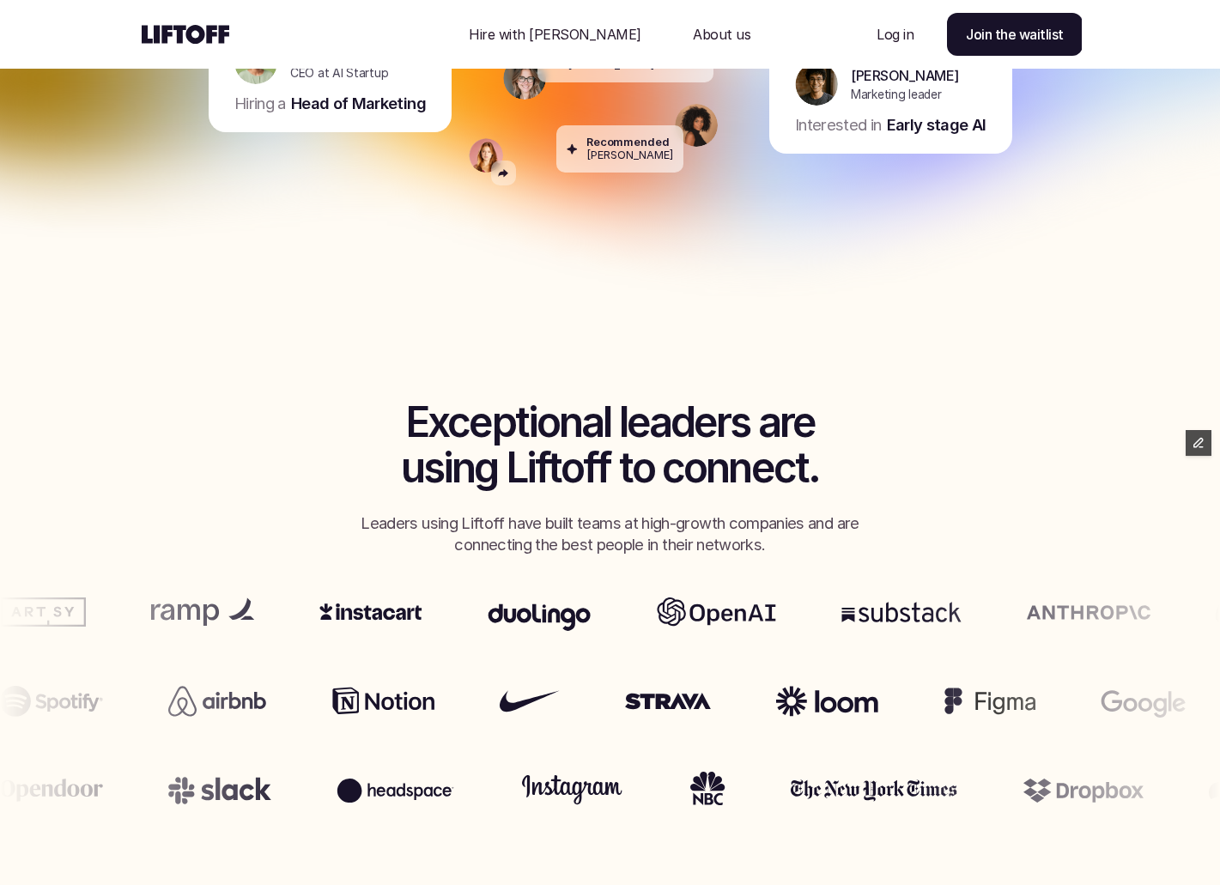
click at [451, 525] on p "Leaders using Liftoff have built teams at high-growth companies and are connect…" at bounding box center [610, 534] width 532 height 45
copy p "Leaders using Liftoff have built teams at high-growth companies and are connect…"
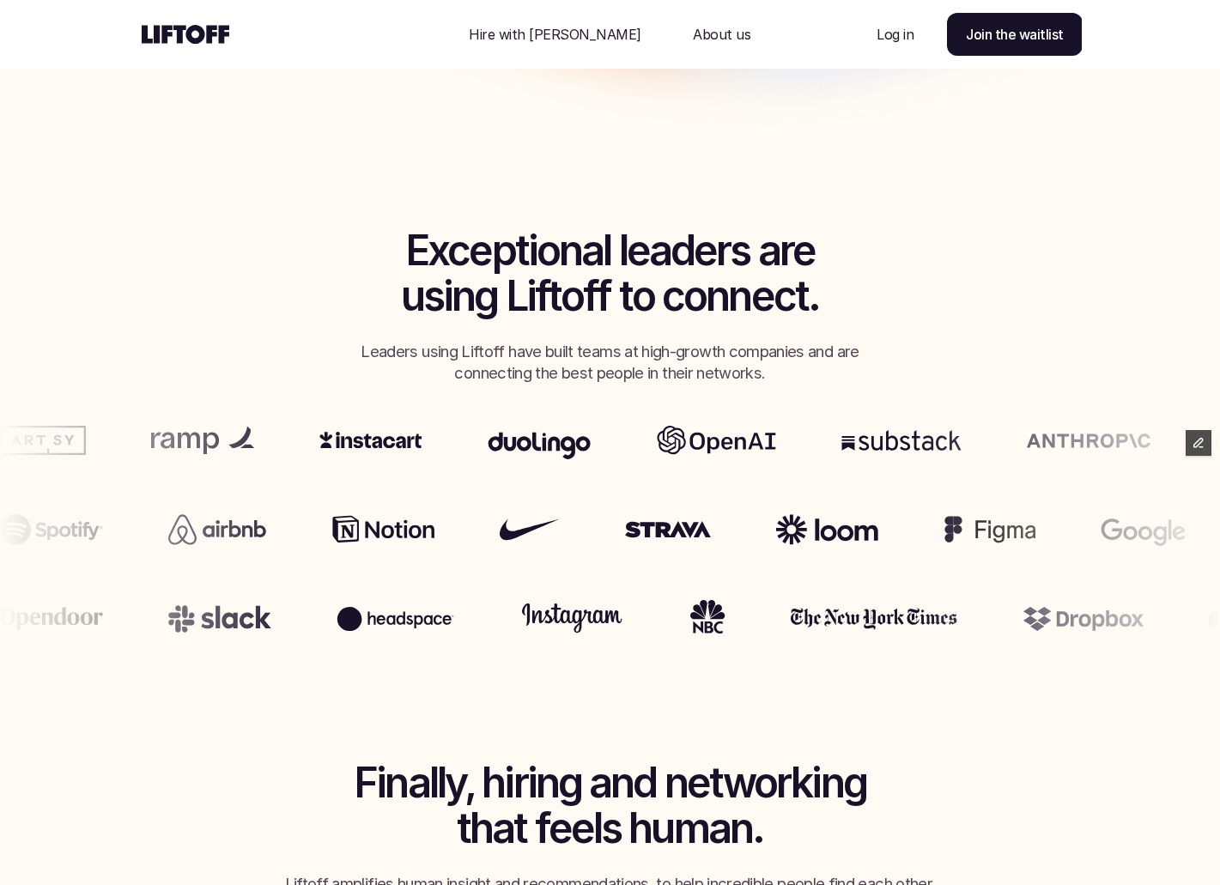
scroll to position [713, 0]
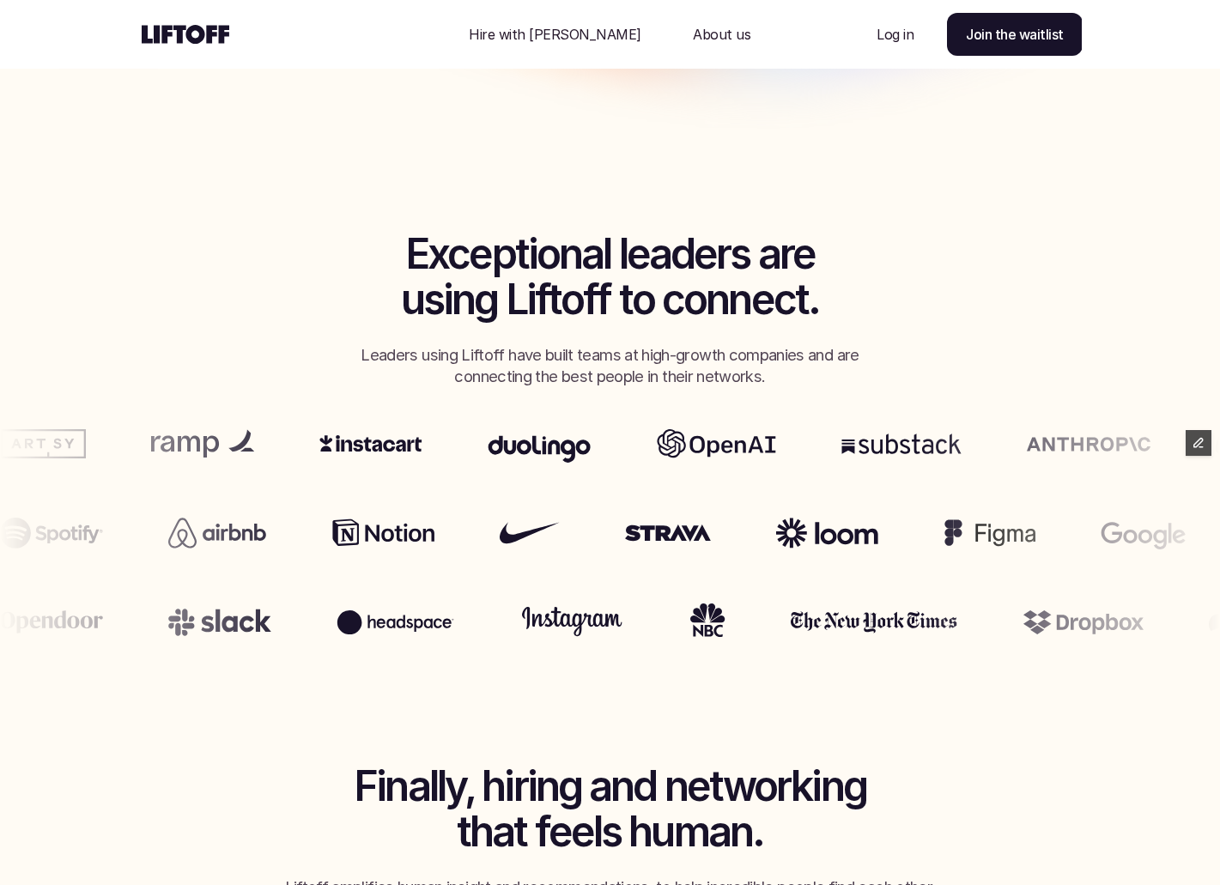
click at [202, 39] on use at bounding box center [186, 34] width 88 height 19
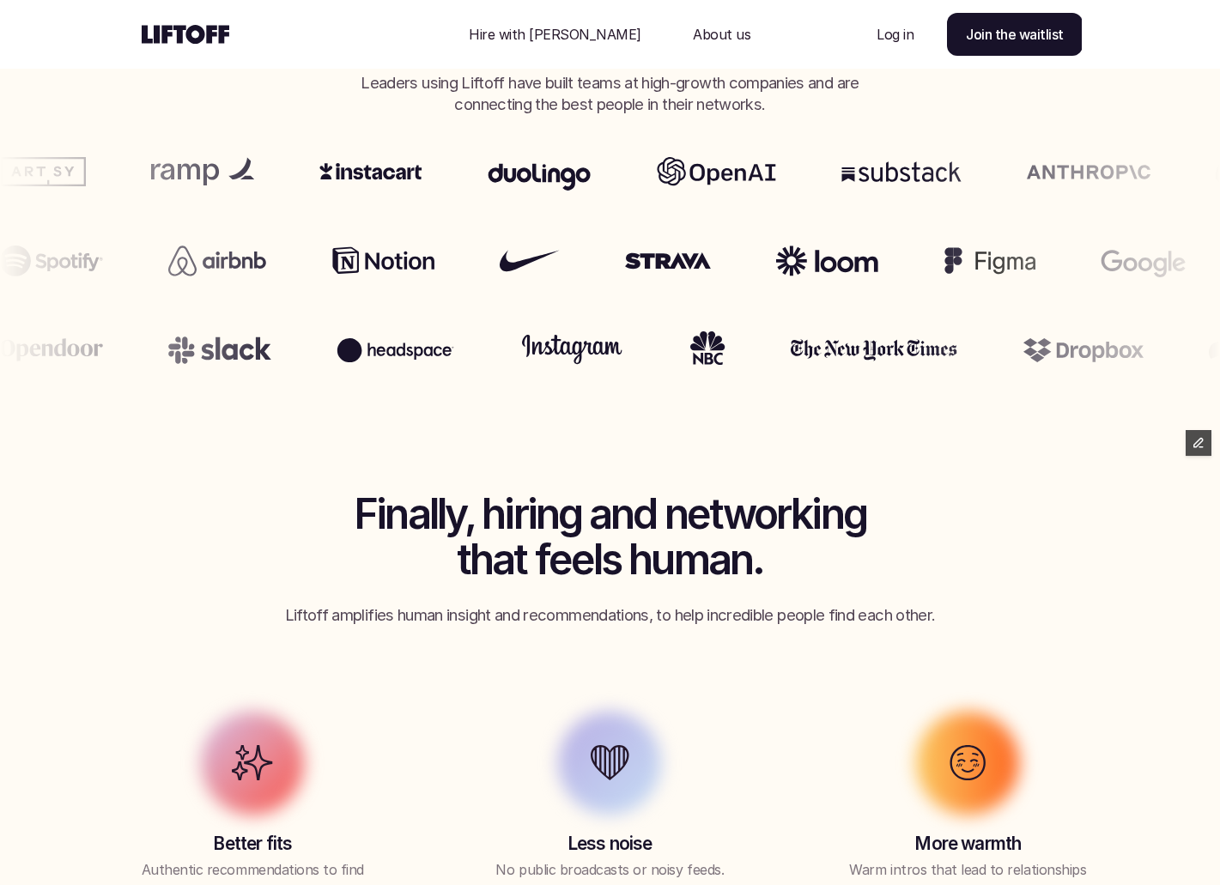
scroll to position [1094, 0]
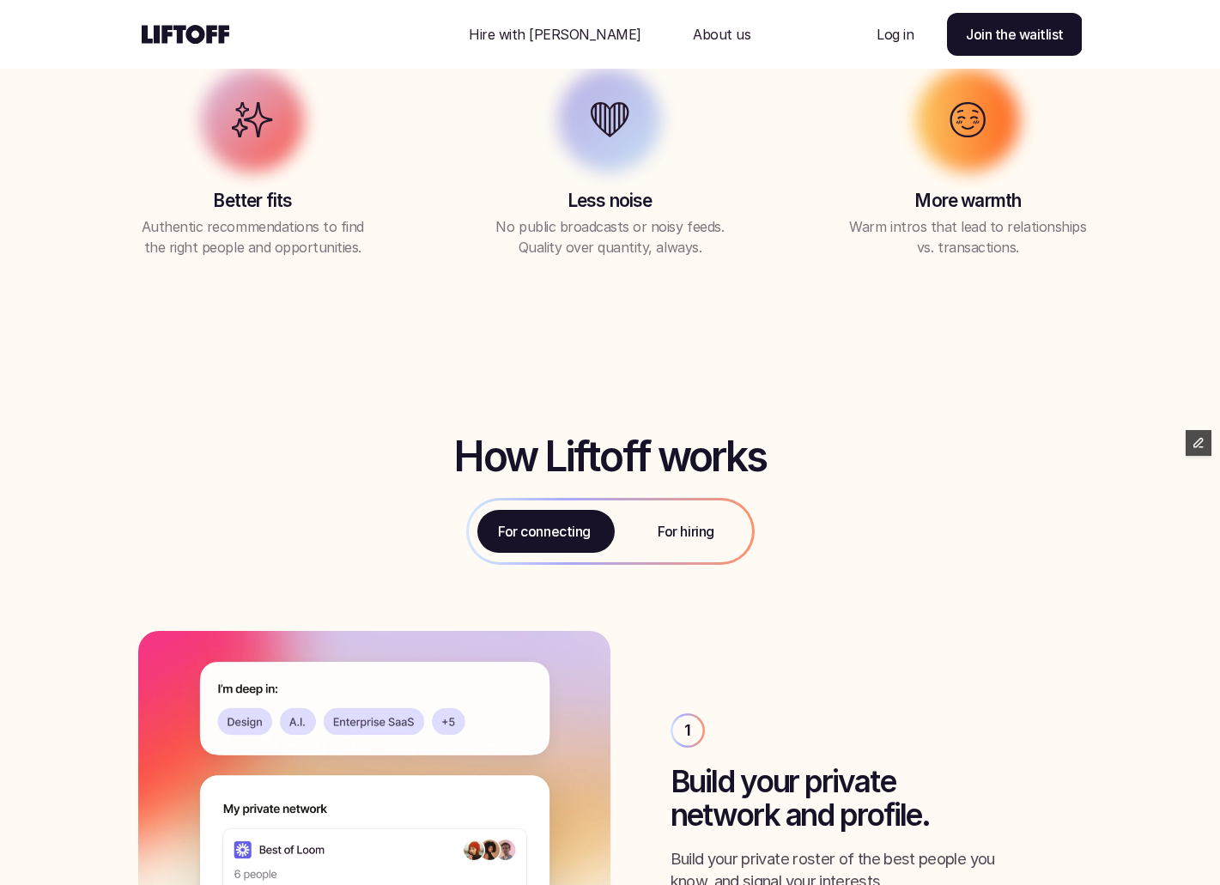
click at [674, 555] on div "For hiring" at bounding box center [686, 531] width 131 height 62
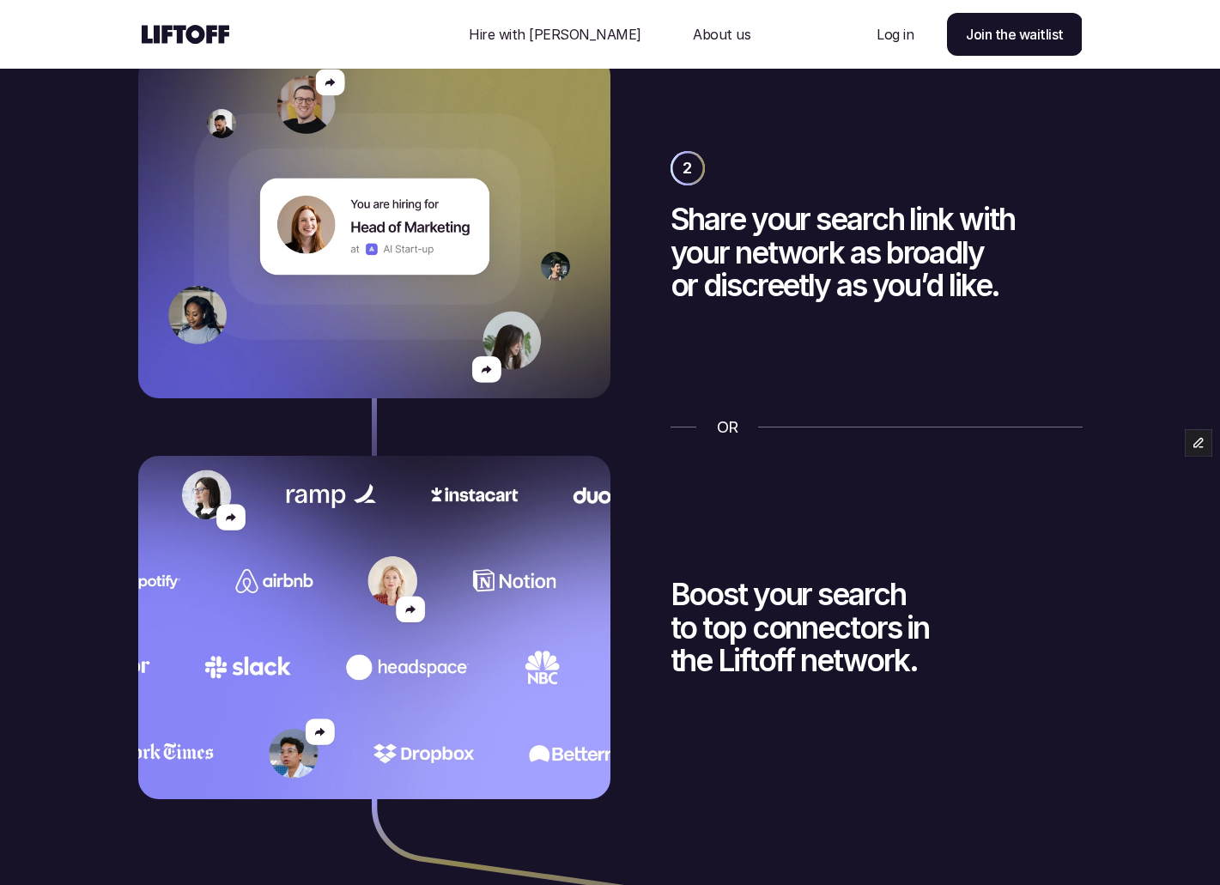
scroll to position [2781, 0]
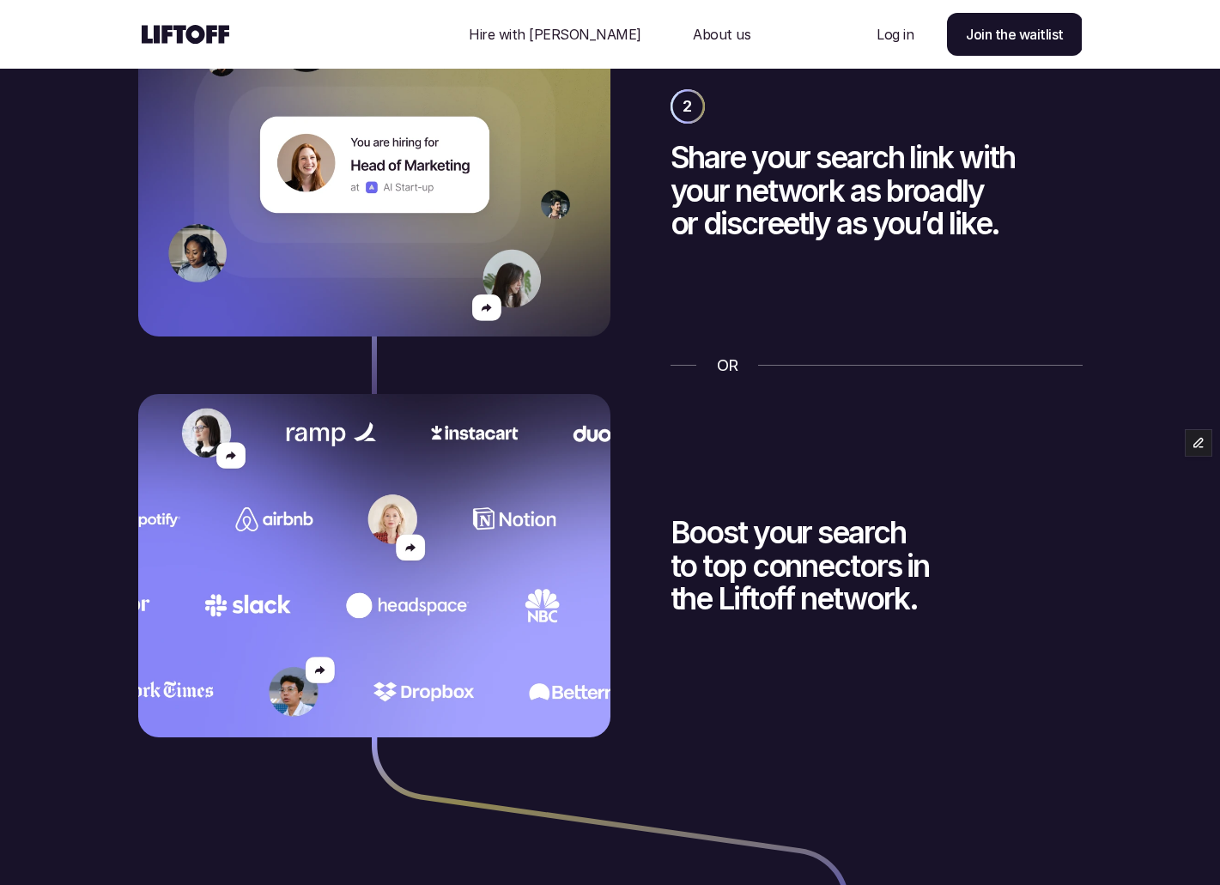
click at [571, 24] on p "Hire with [PERSON_NAME]" at bounding box center [555, 34] width 173 height 21
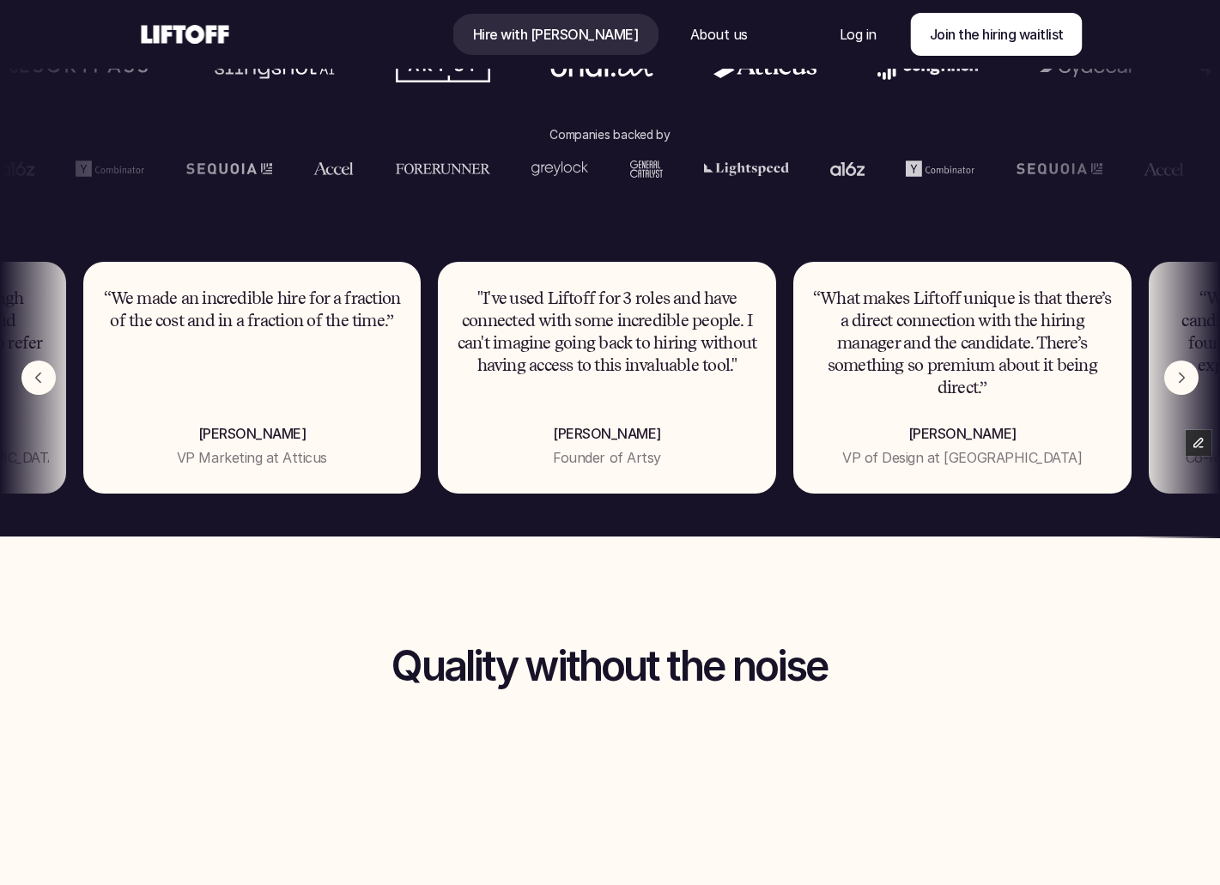
scroll to position [1557, 0]
